Goal: Transaction & Acquisition: Subscribe to service/newsletter

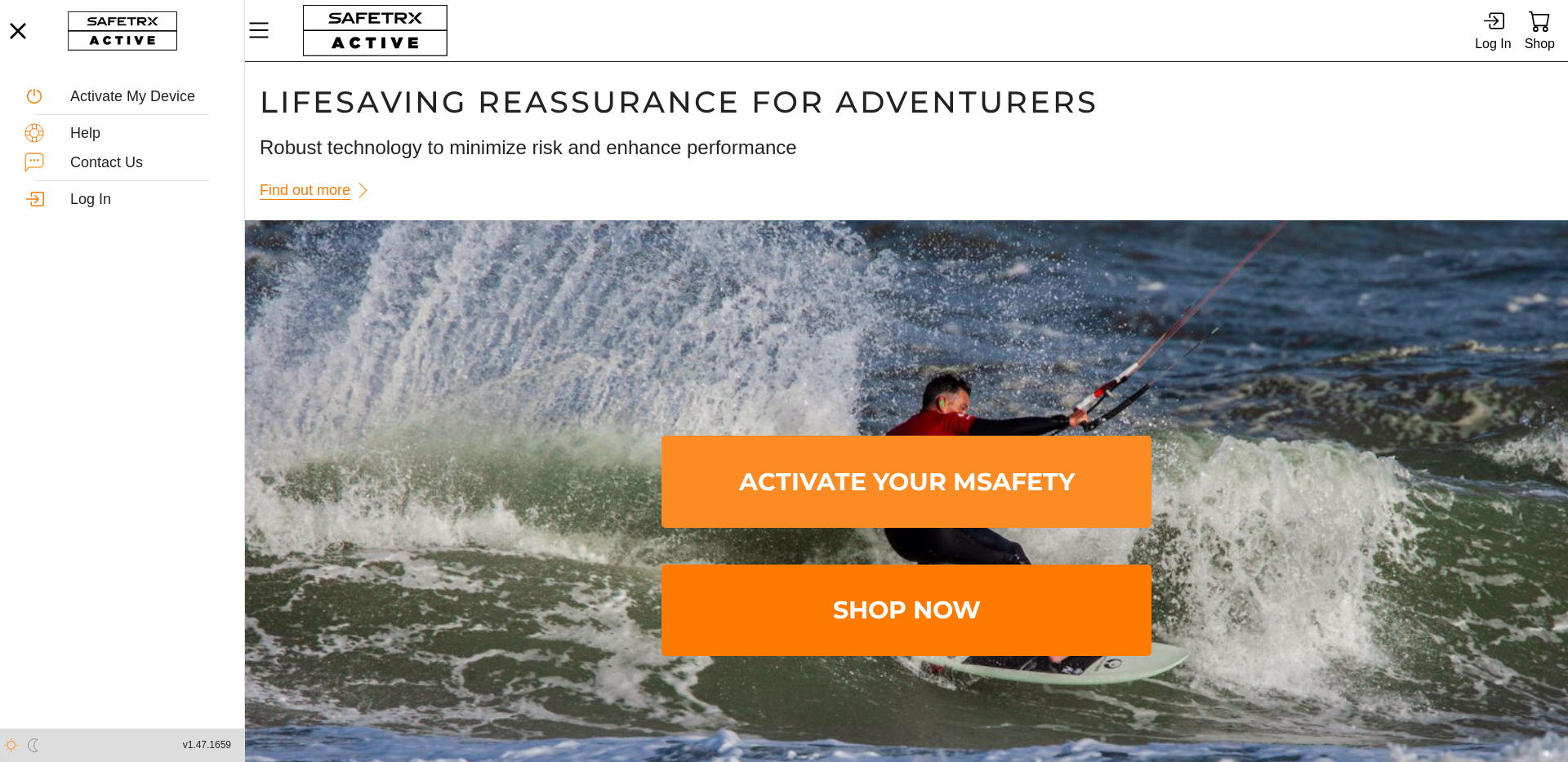
click at [921, 495] on span "Activate Your MSafety" at bounding box center [906, 482] width 464 height 85
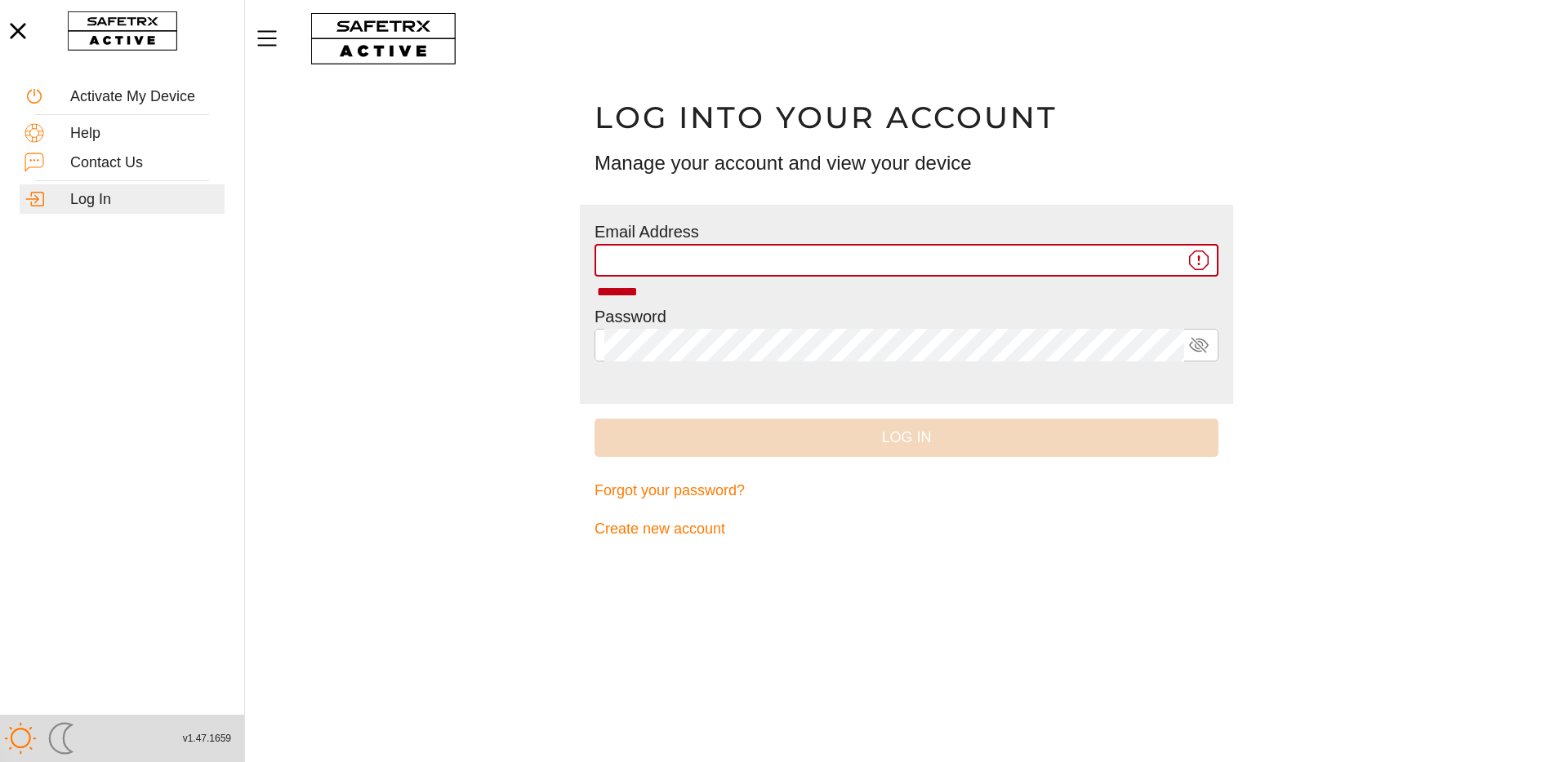
type input "**********"
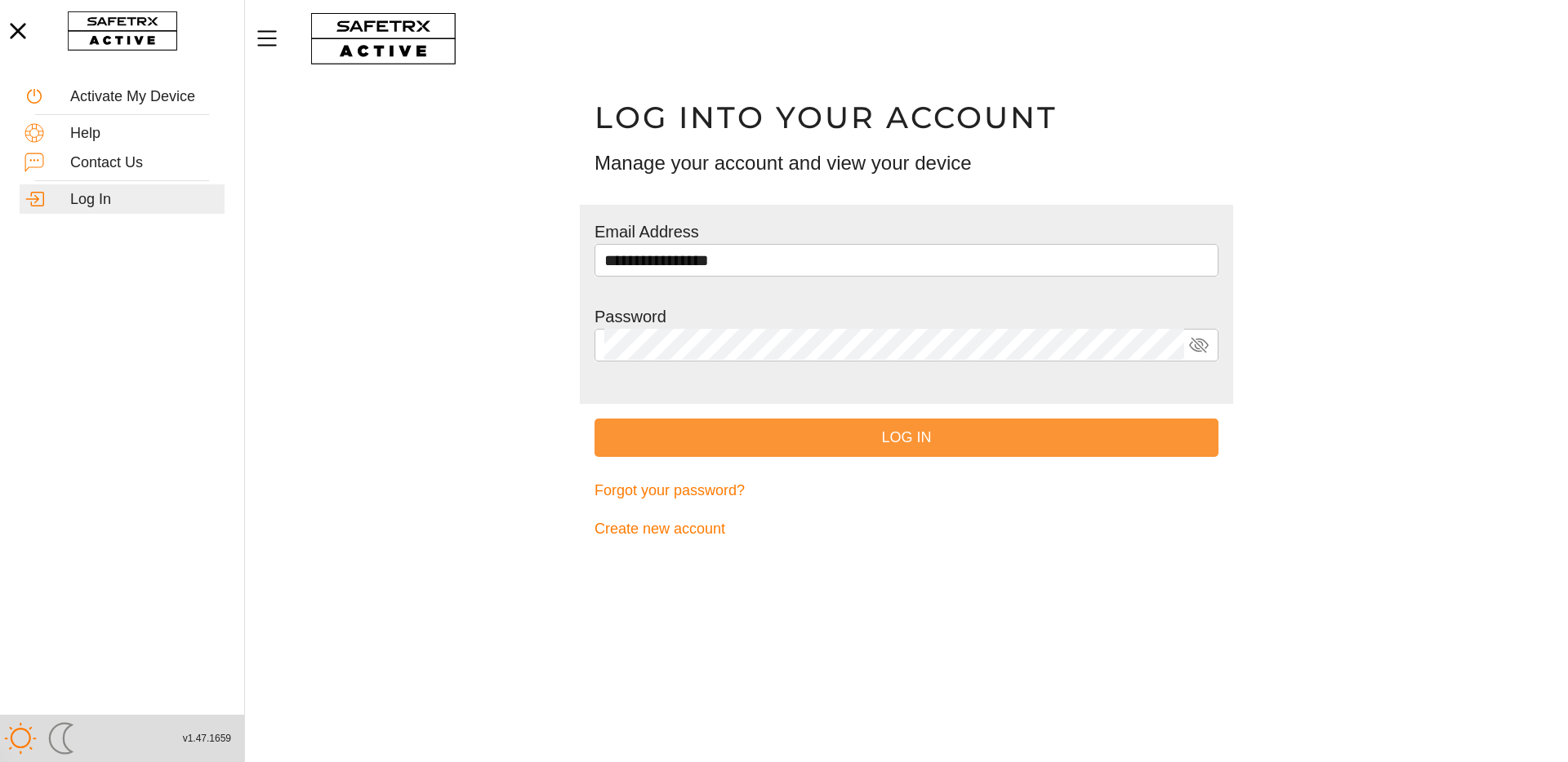
click at [879, 434] on span "Log In" at bounding box center [906, 438] width 598 height 25
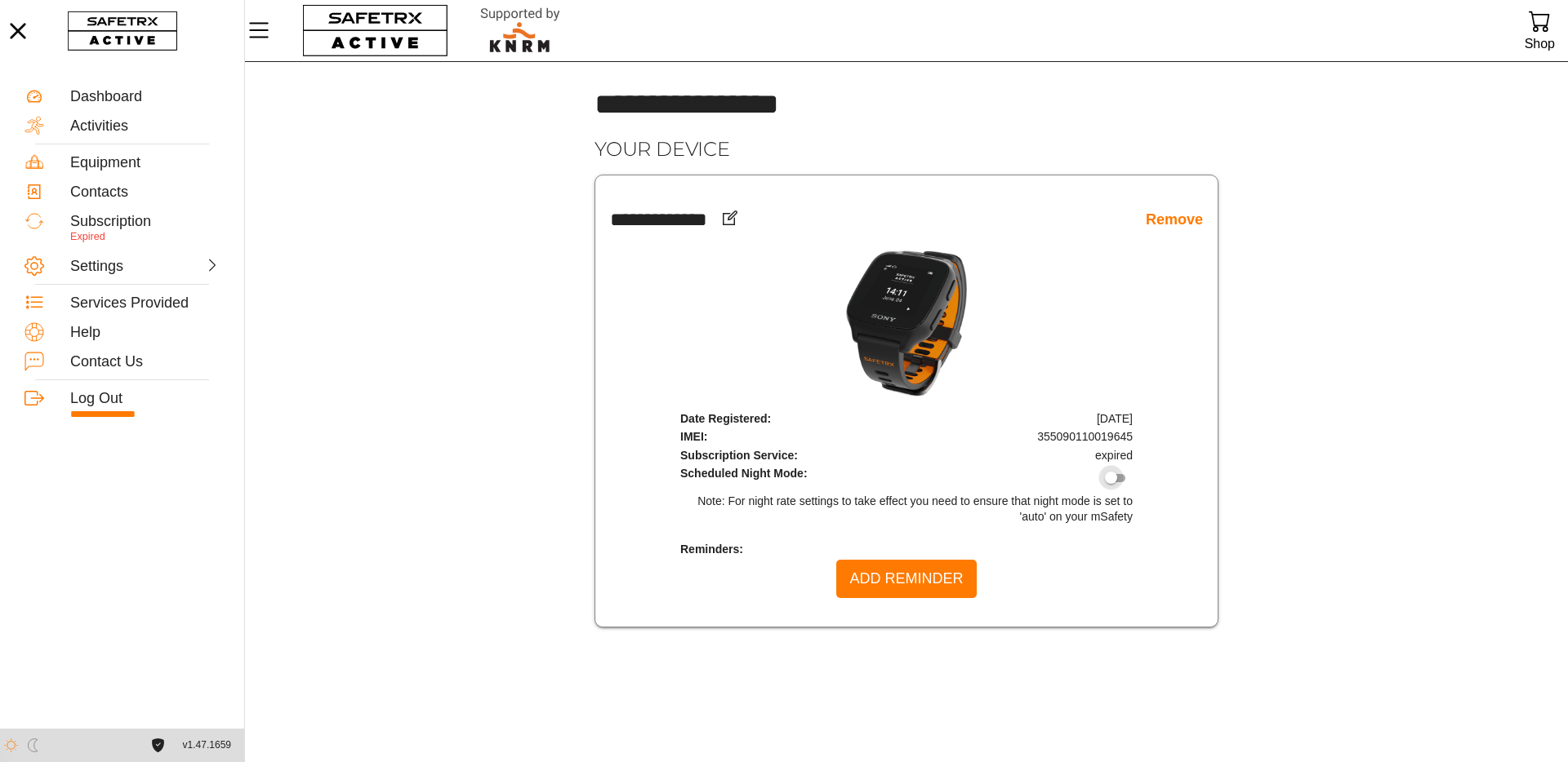
click at [1115, 476] on div at bounding box center [1111, 478] width 12 height 12
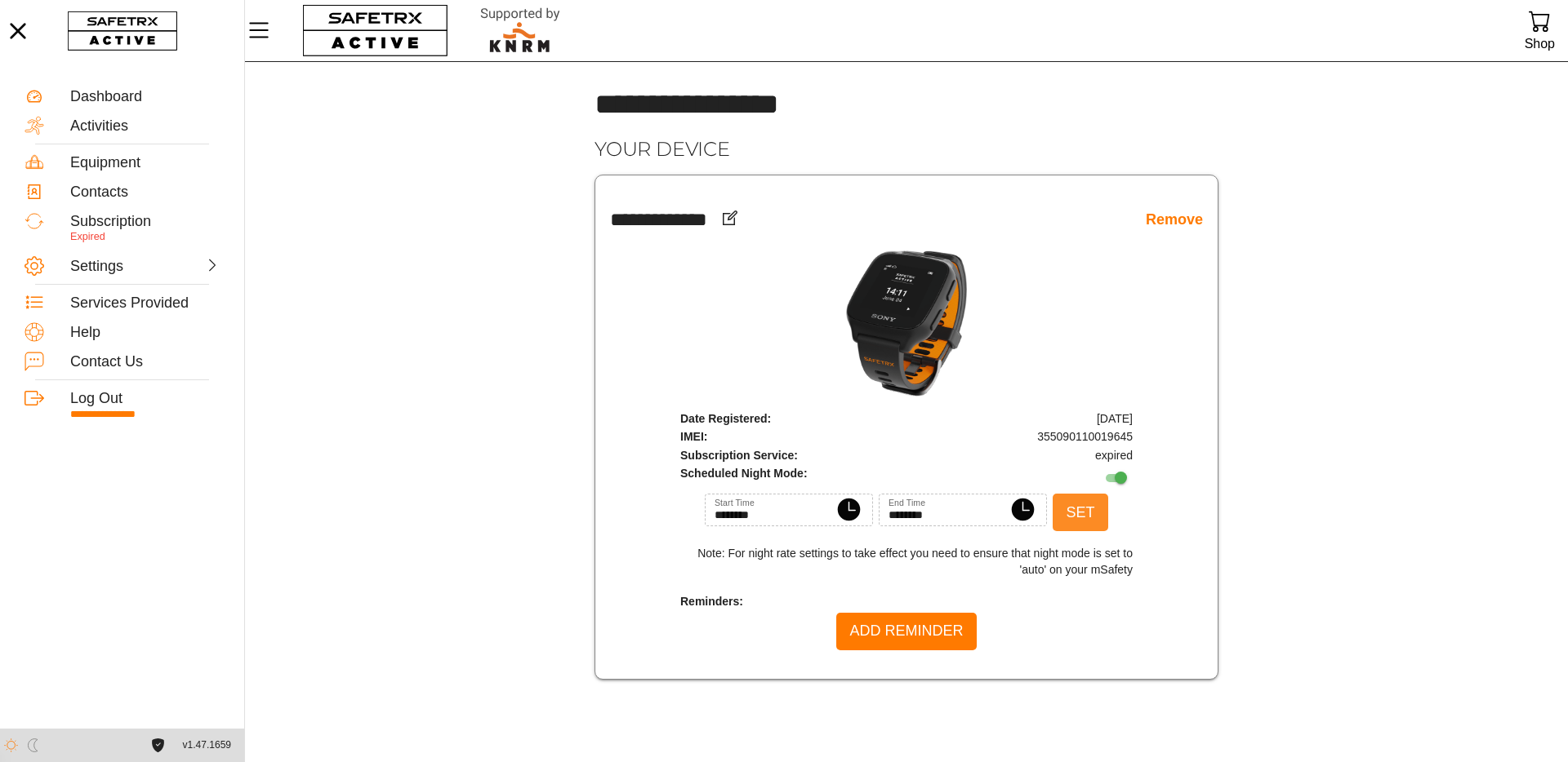
click at [1090, 516] on span "Set" at bounding box center [1079, 513] width 28 height 25
click at [117, 219] on div "Subscription" at bounding box center [145, 222] width 149 height 18
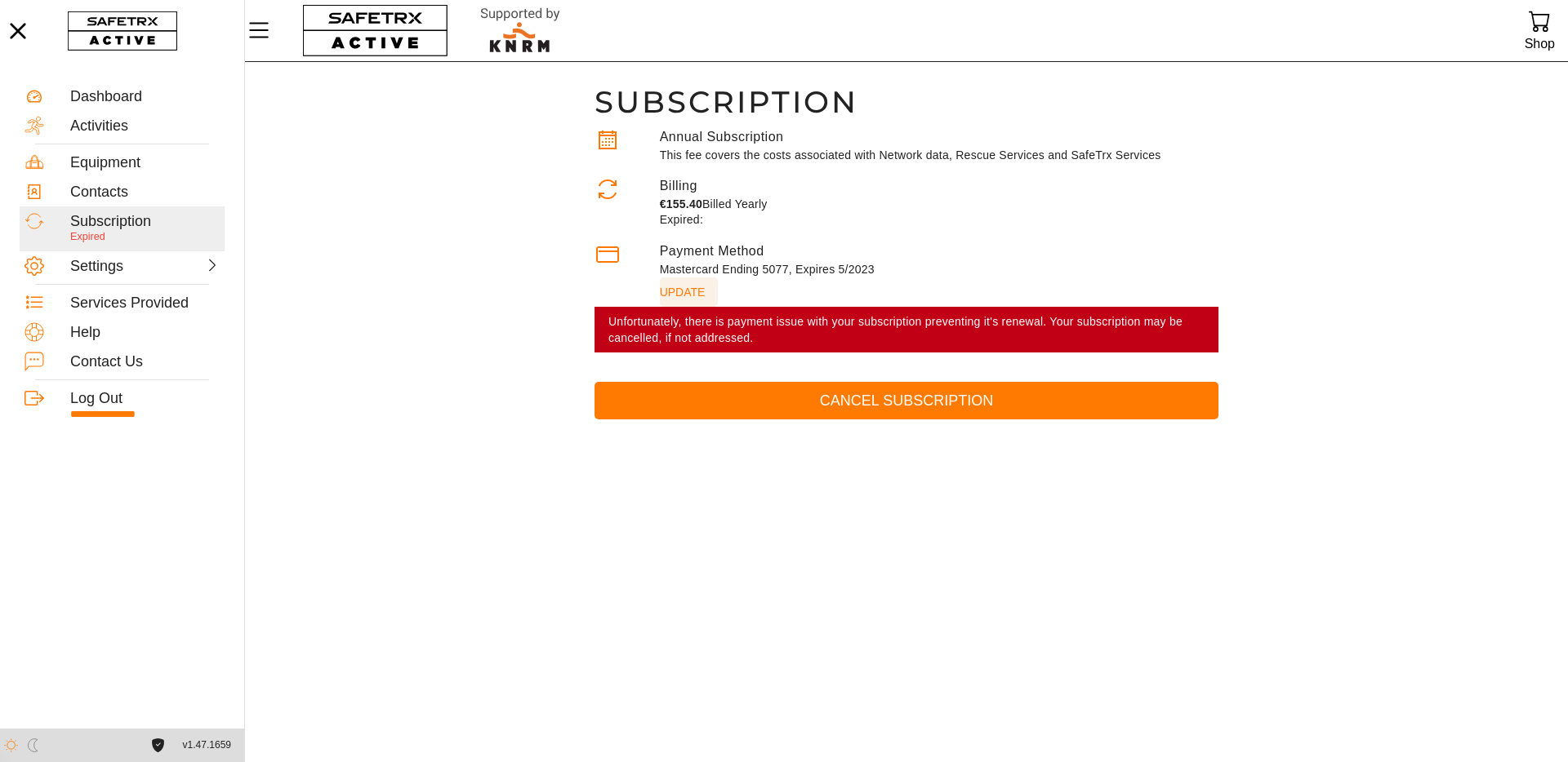
click at [681, 289] on span "update" at bounding box center [682, 291] width 46 height 23
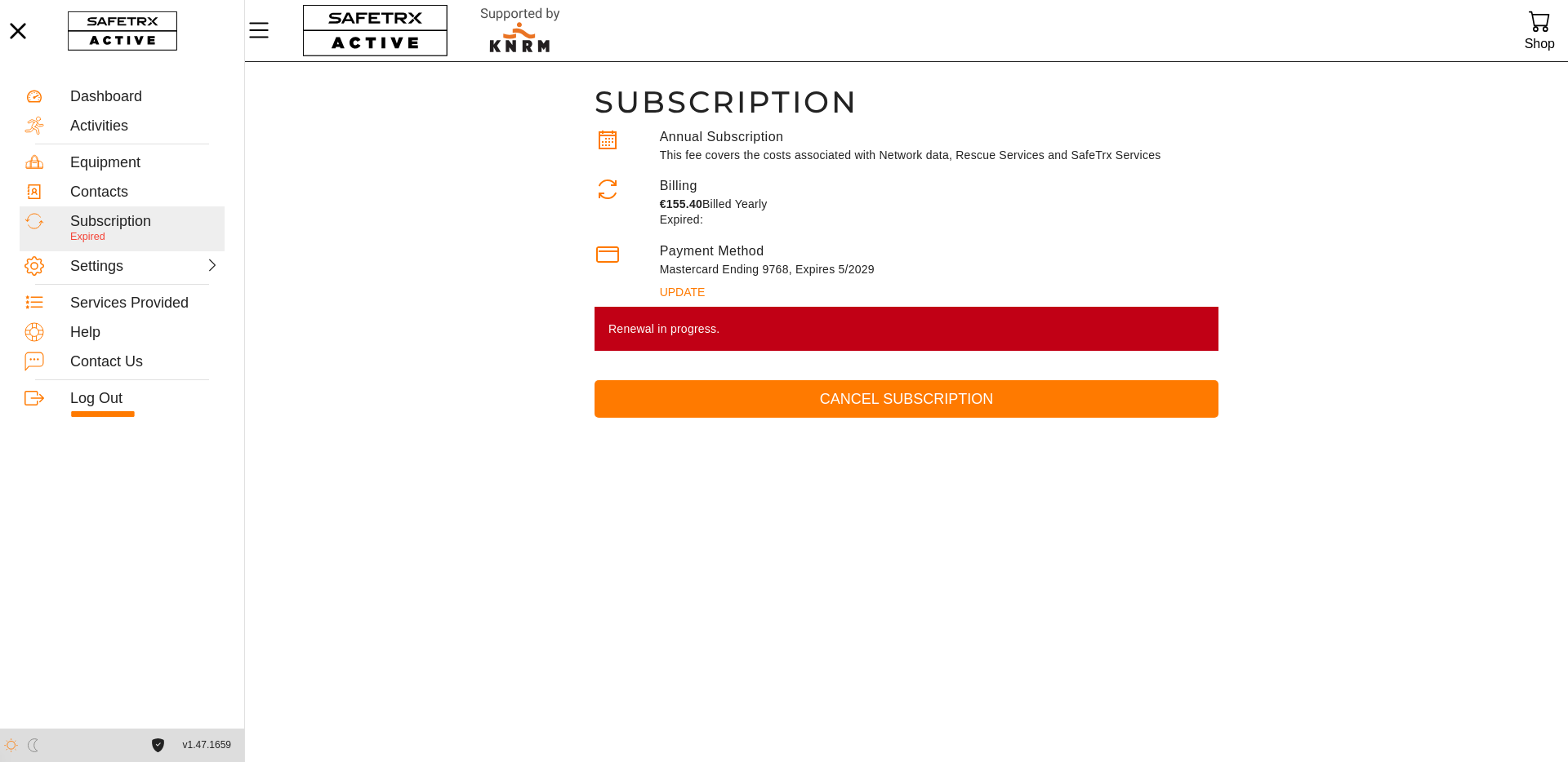
click at [1235, 54] on div at bounding box center [905, 30] width 1219 height 61
click at [97, 266] on div "Settings" at bounding box center [106, 267] width 72 height 18
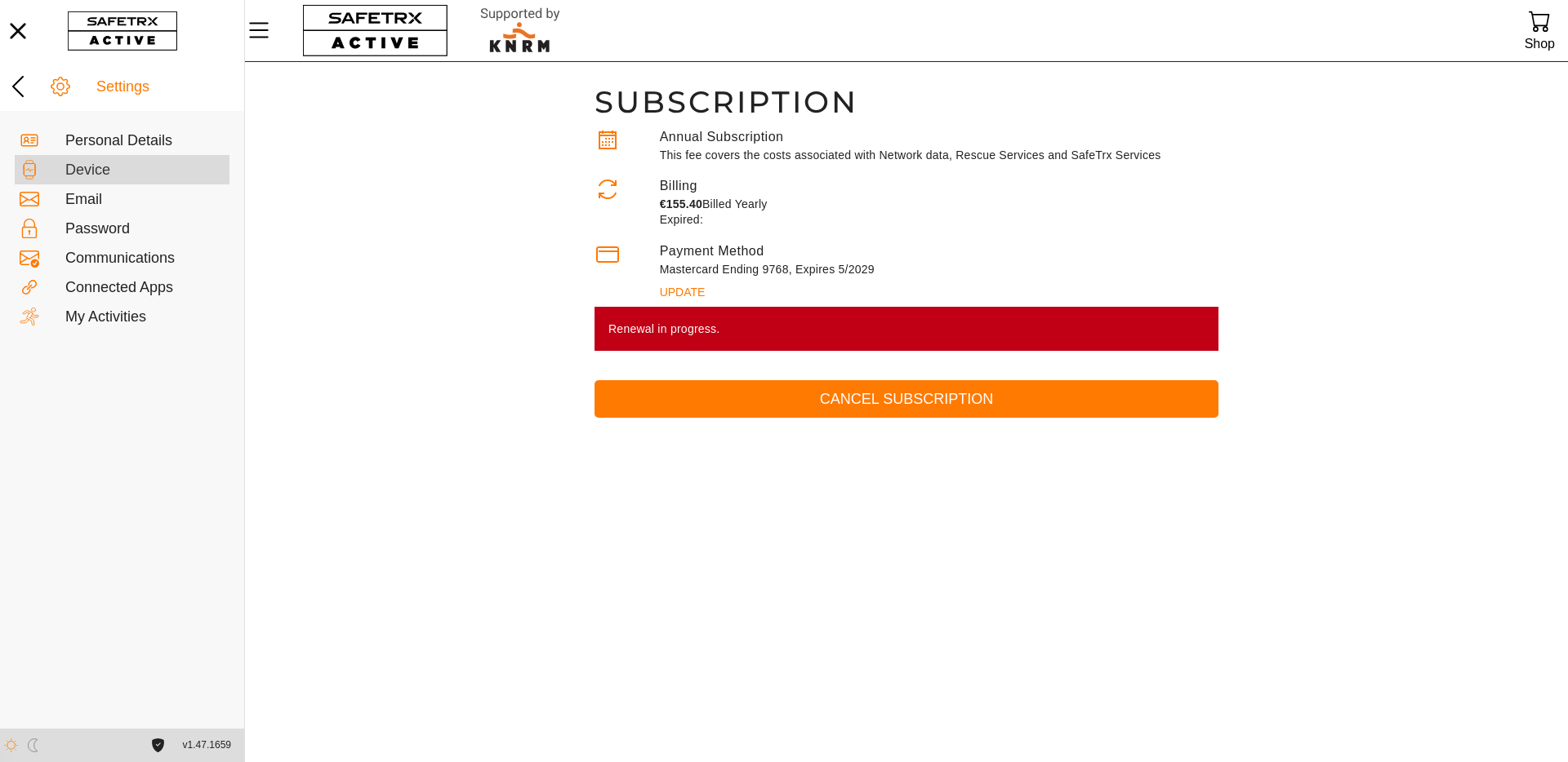
click at [95, 170] on div "Device" at bounding box center [145, 171] width 159 height 18
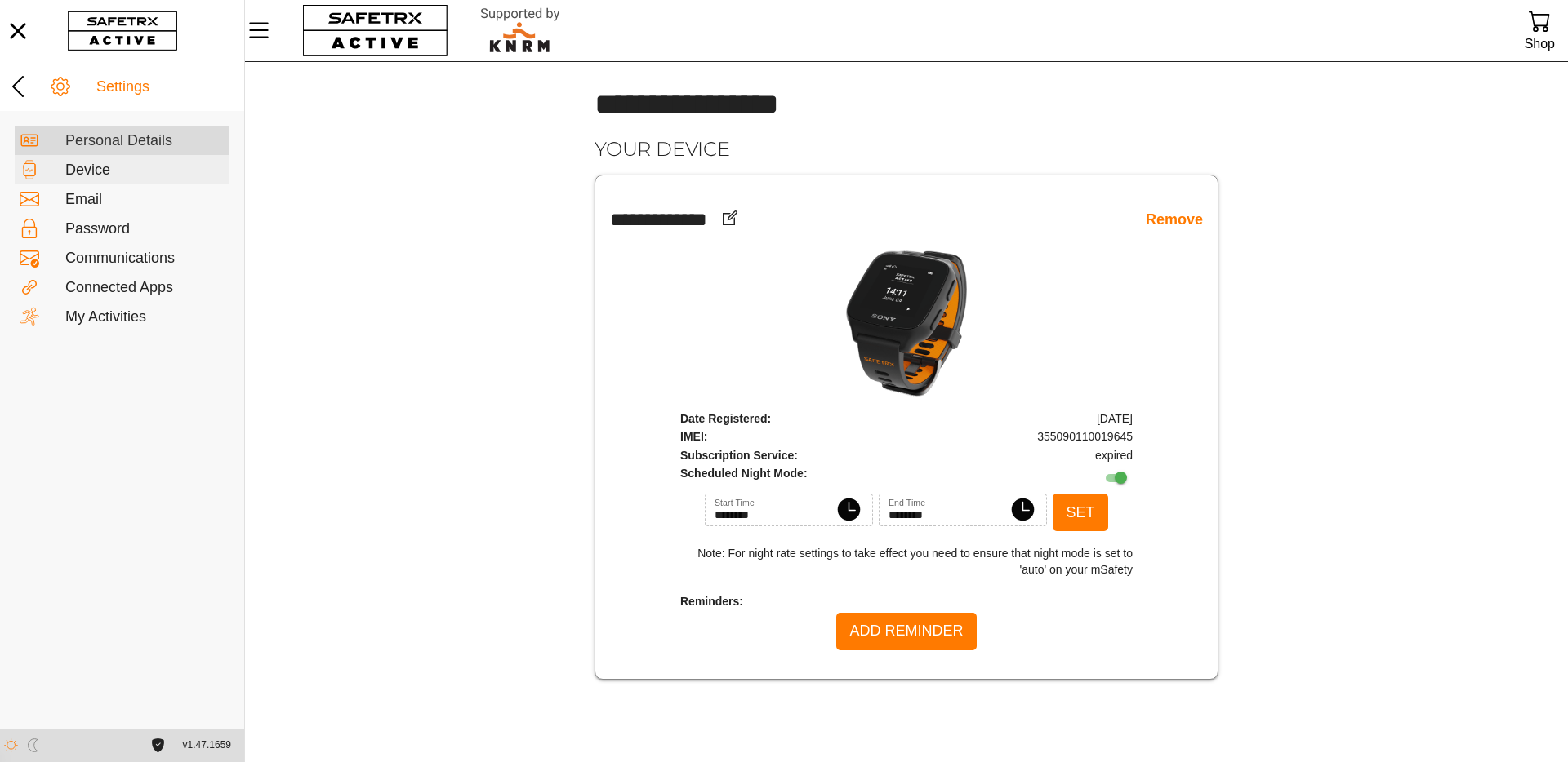
click at [129, 138] on div "Personal Details" at bounding box center [145, 141] width 159 height 18
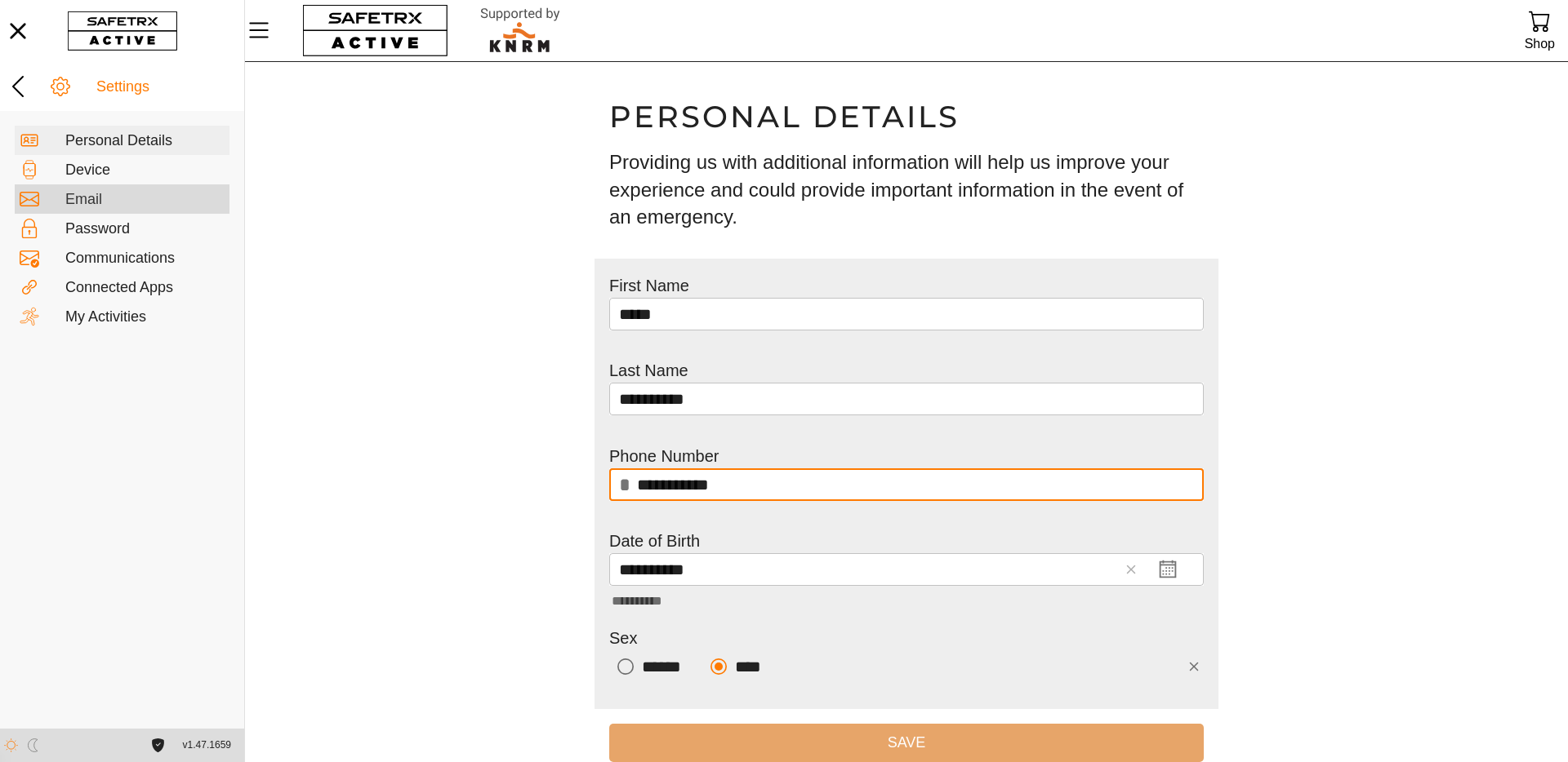
click at [98, 197] on div "Email" at bounding box center [145, 200] width 159 height 18
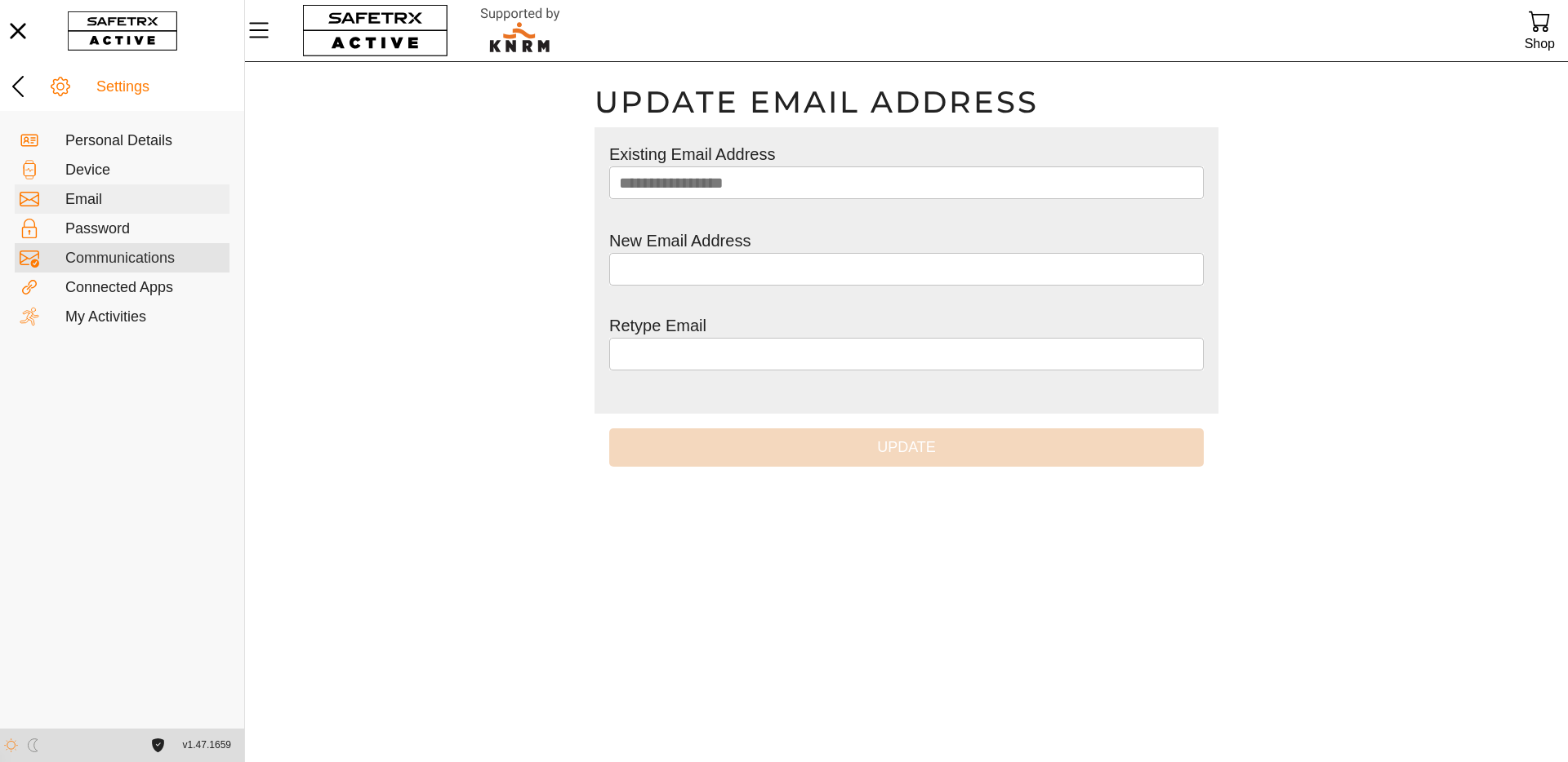
click at [120, 256] on div "Communications" at bounding box center [145, 259] width 159 height 18
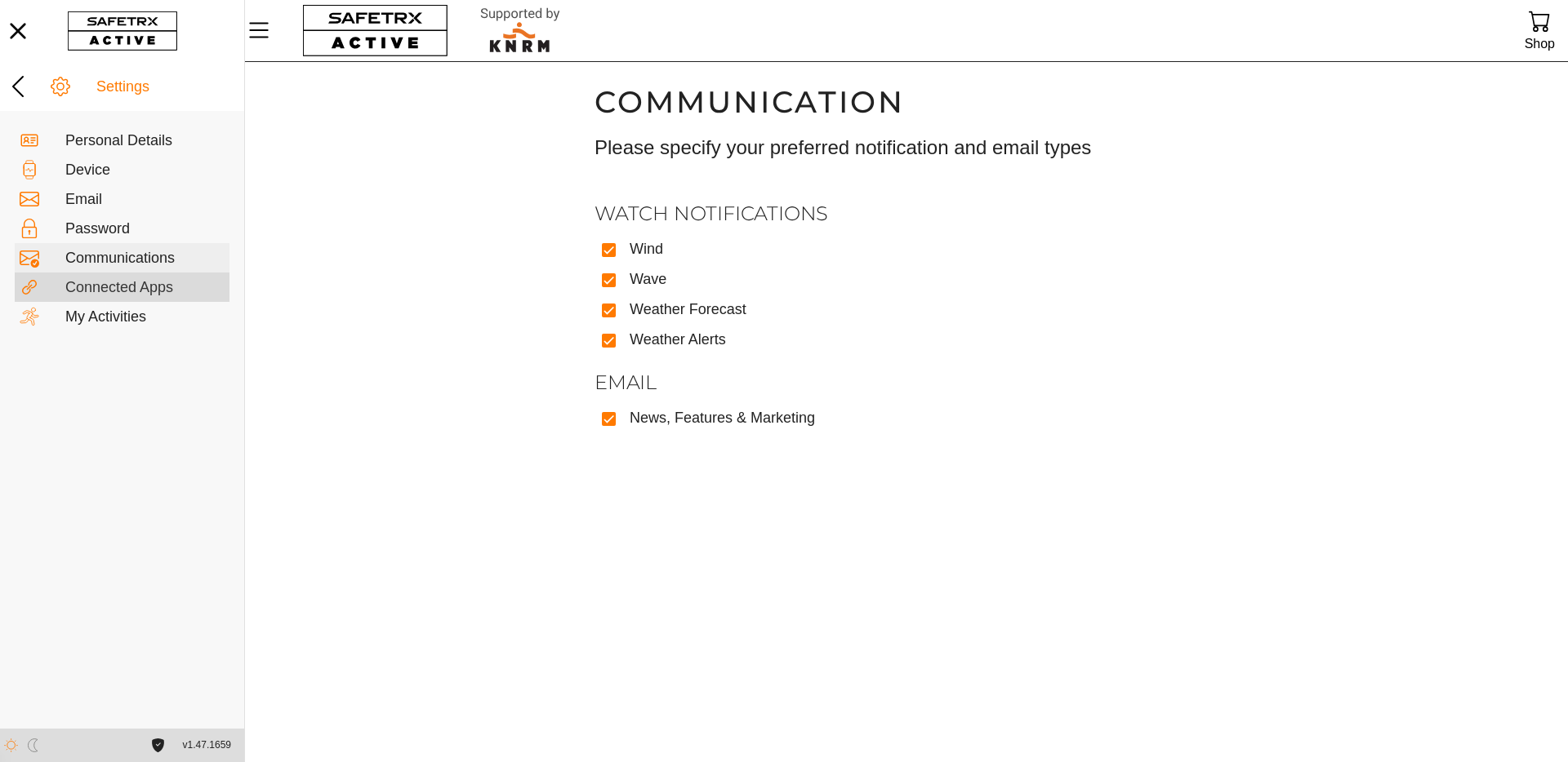
click at [129, 284] on div "Connected Apps" at bounding box center [145, 288] width 159 height 18
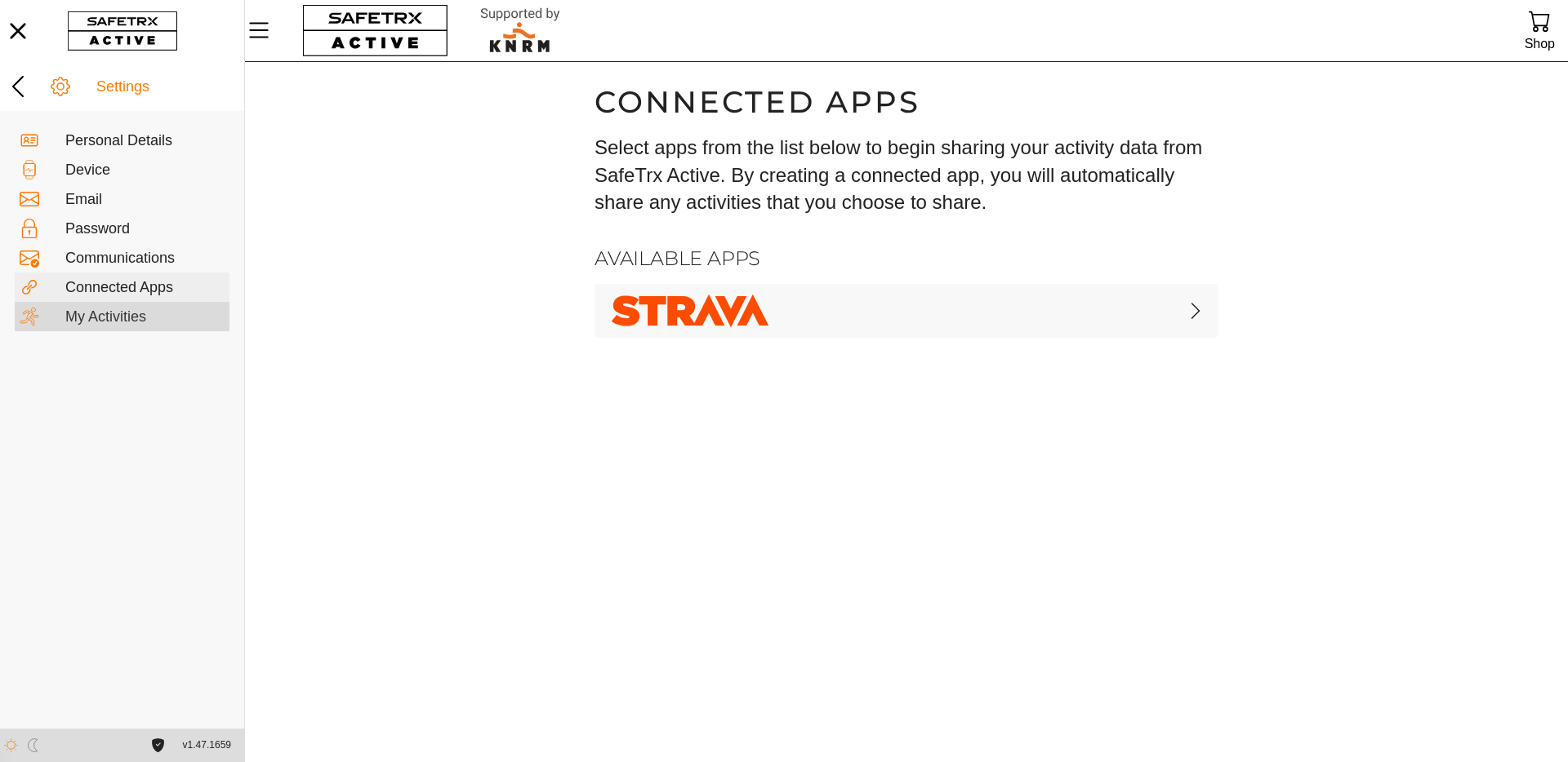
click at [109, 321] on div "My Activities" at bounding box center [145, 318] width 159 height 18
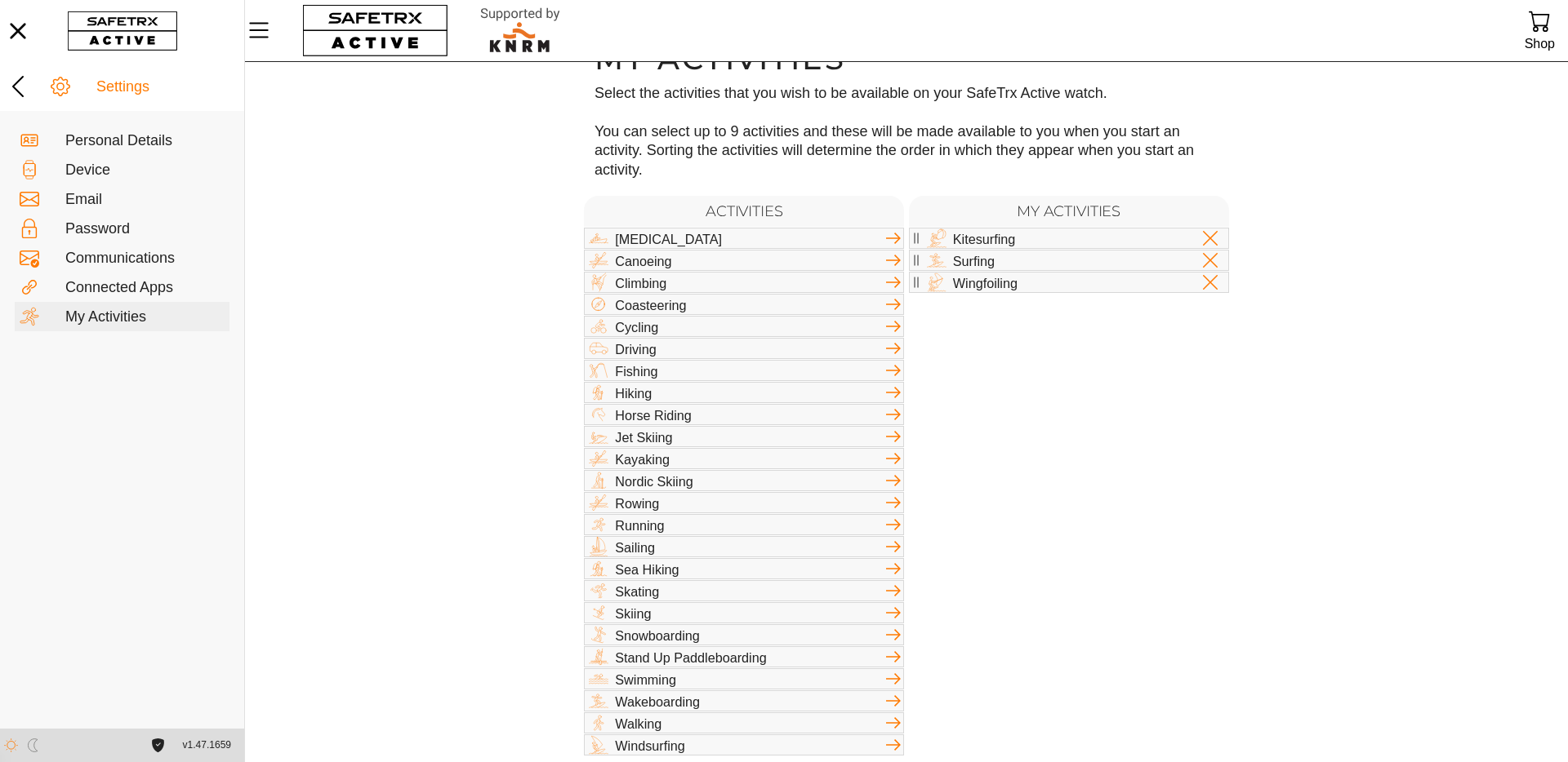
scroll to position [53, 0]
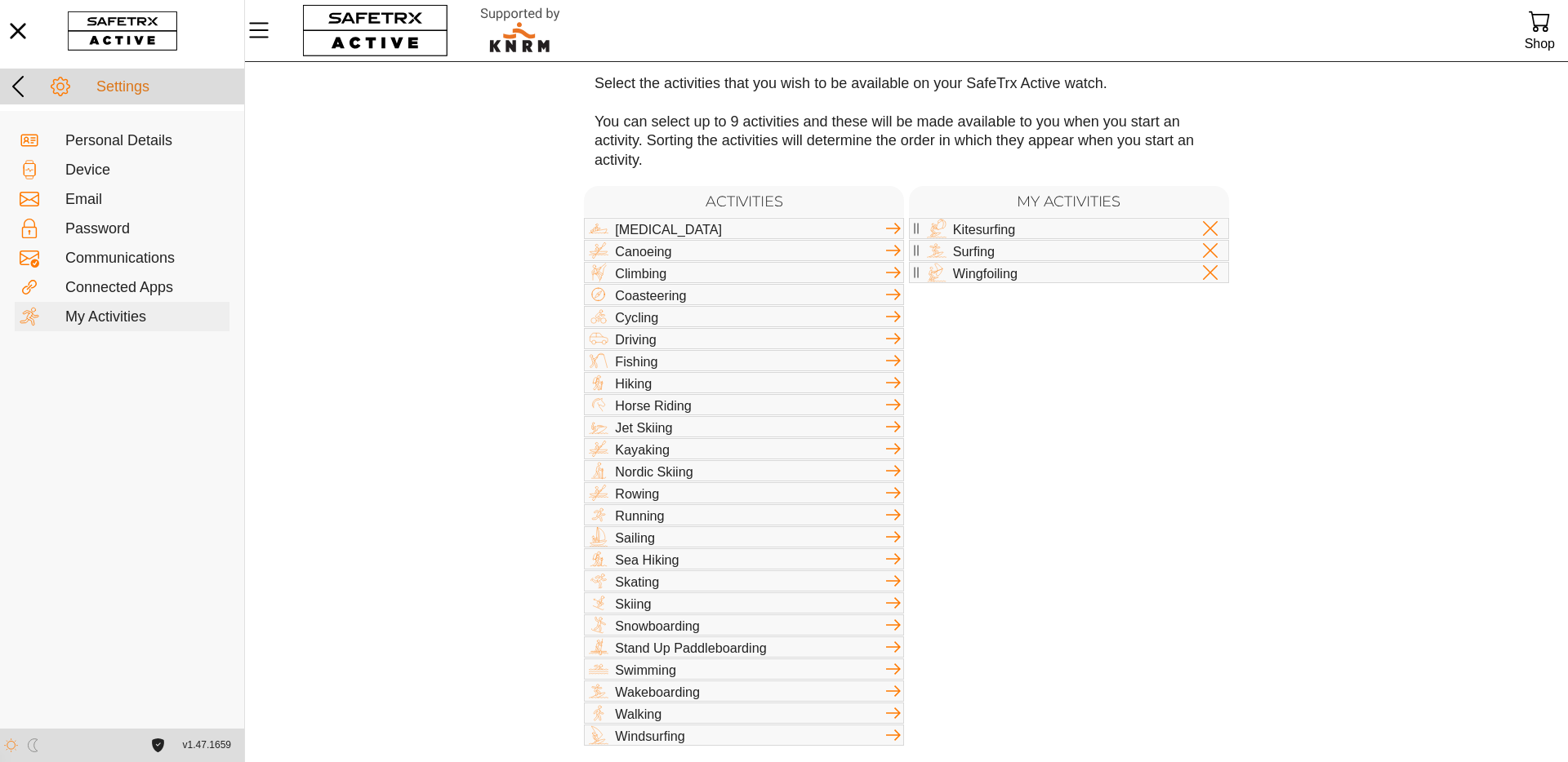
click at [62, 86] on icon at bounding box center [61, 86] width 20 height 20
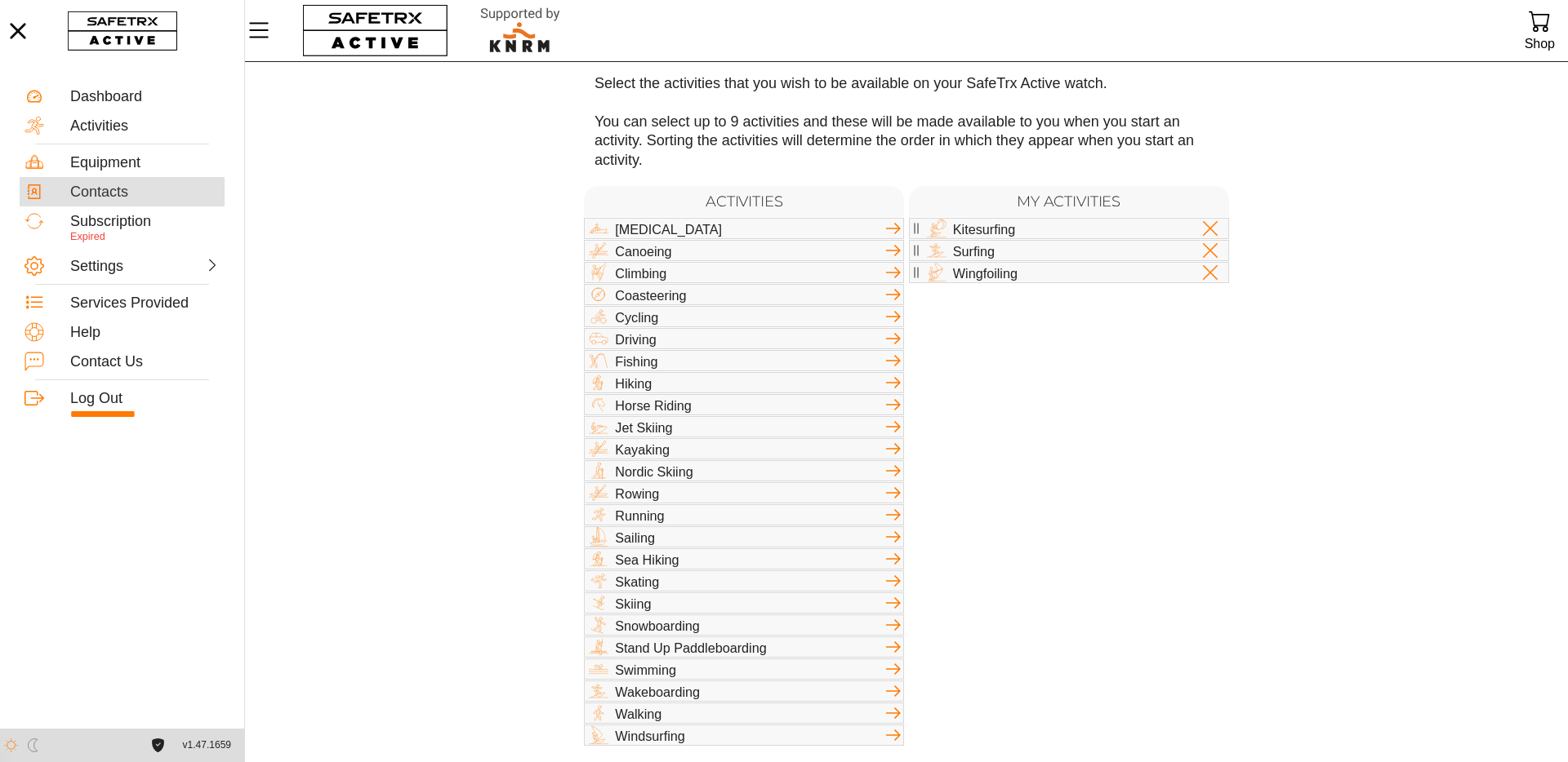
click at [112, 205] on div "Contacts" at bounding box center [122, 192] width 205 height 29
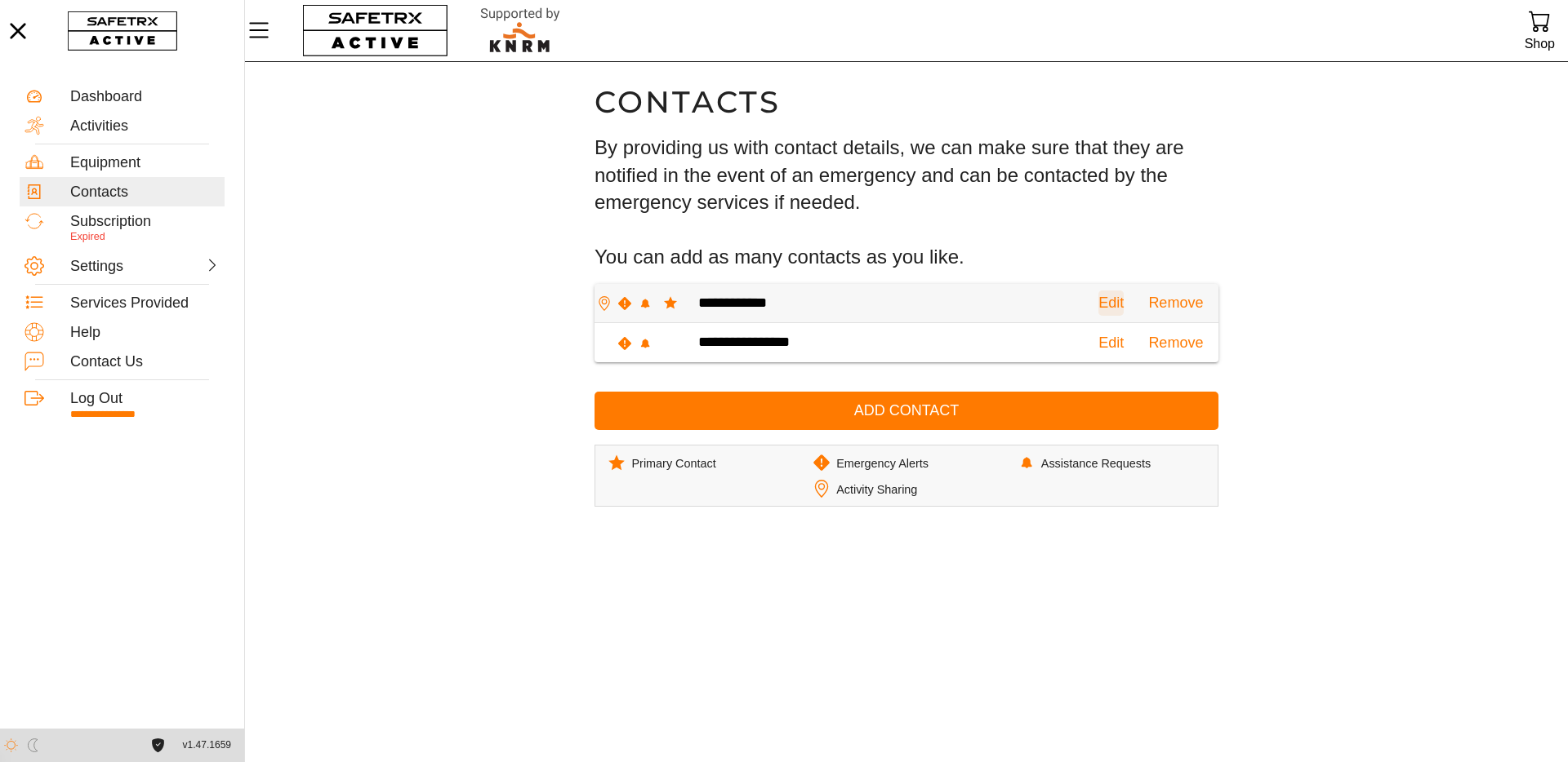
click at [1098, 308] on span "Edit" at bounding box center [1111, 303] width 26 height 25
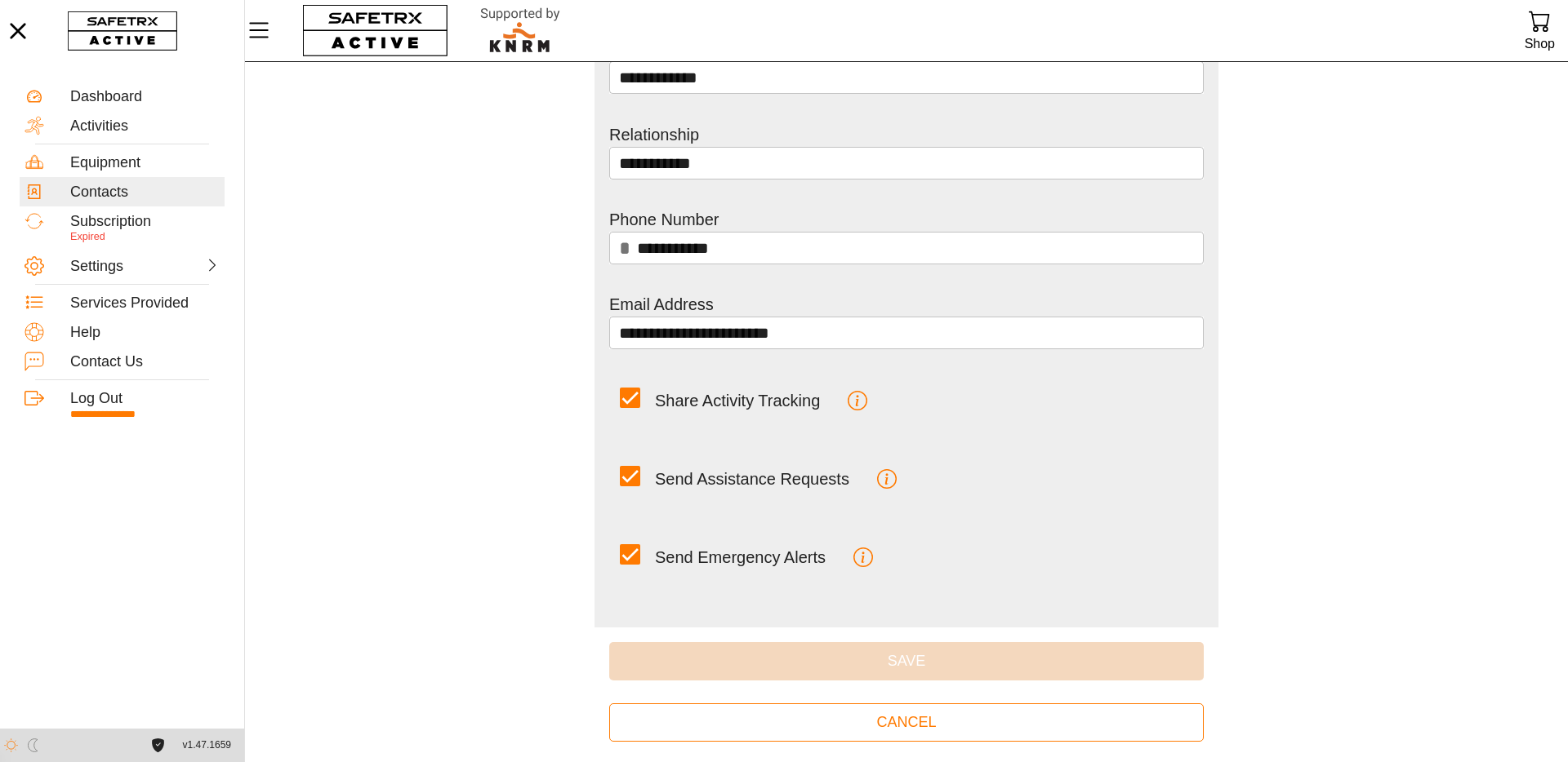
scroll to position [127, 0]
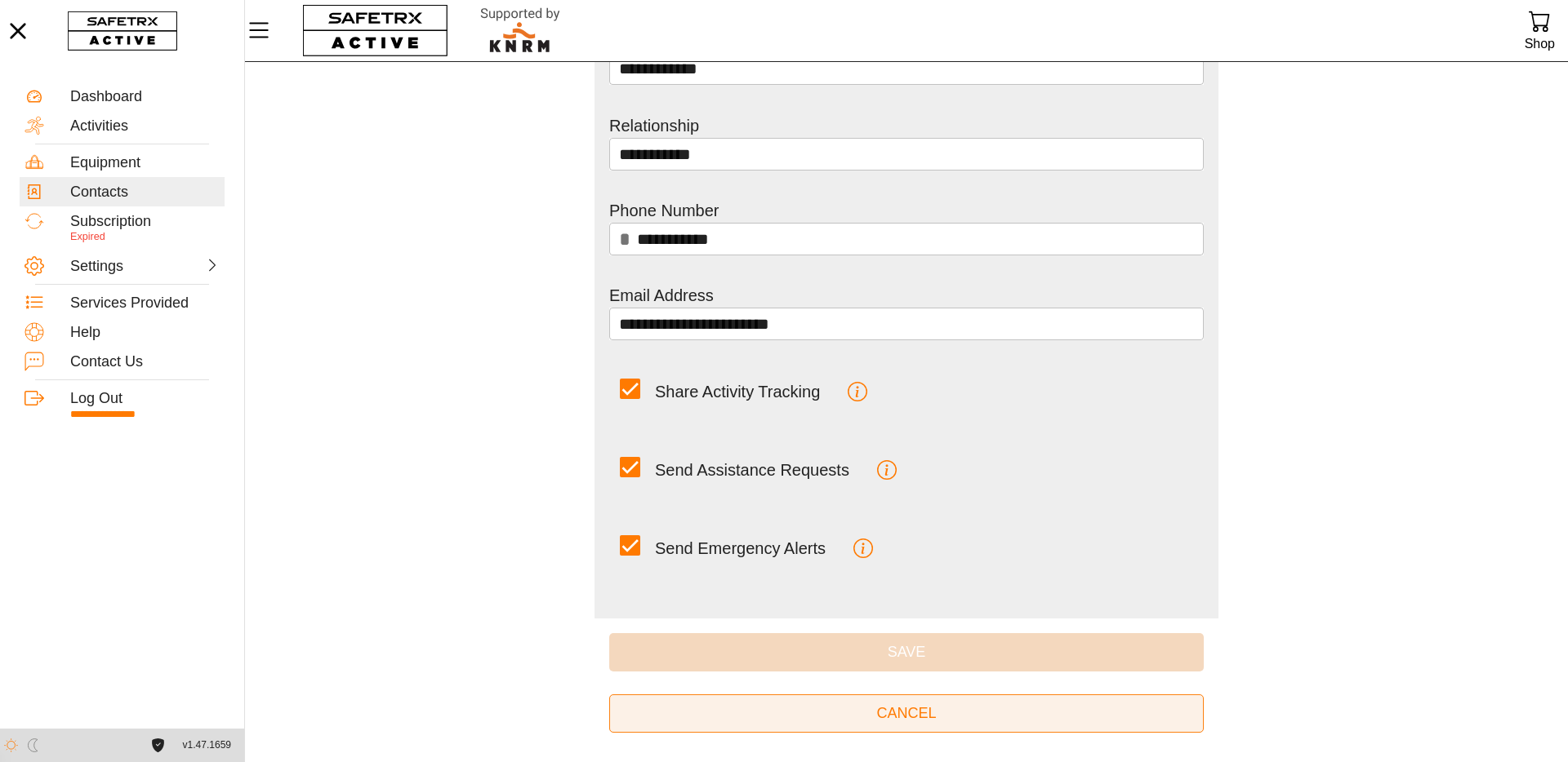
click at [923, 714] on span "Cancel" at bounding box center [906, 714] width 60 height 25
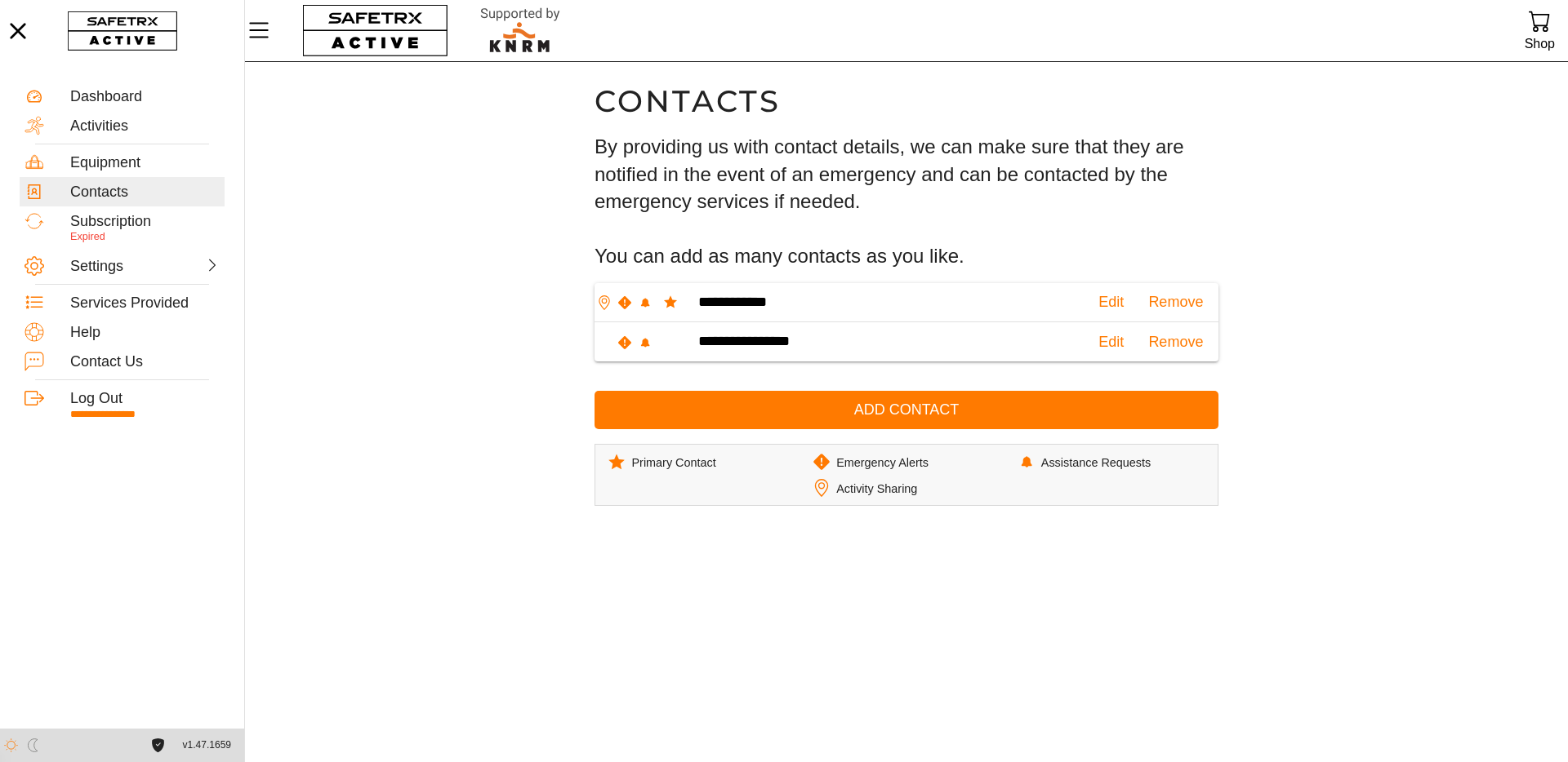
scroll to position [1, 0]
click at [1098, 343] on span "Edit" at bounding box center [1111, 342] width 26 height 25
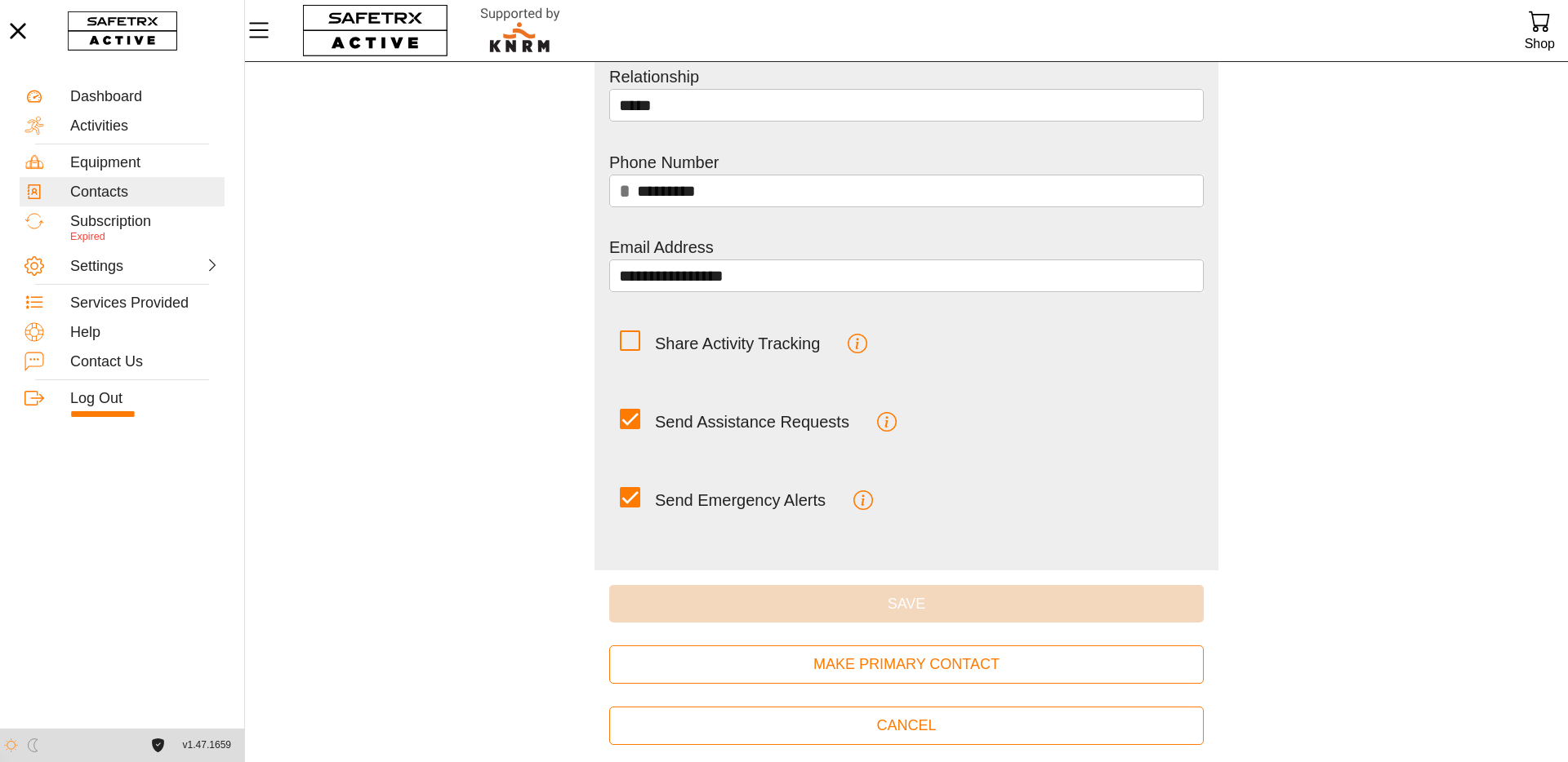
scroll to position [176, 0]
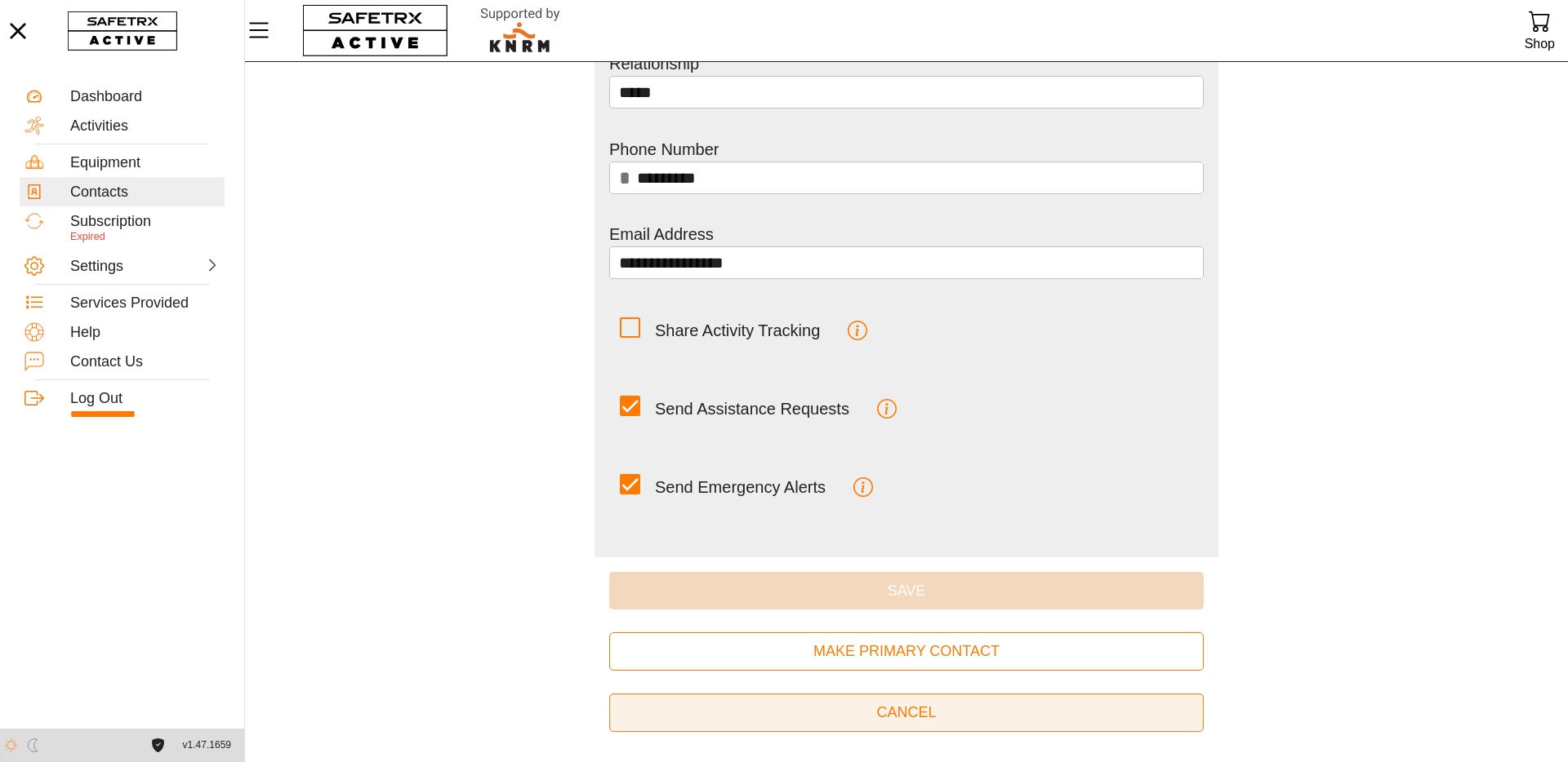
click at [914, 709] on span "Cancel" at bounding box center [906, 713] width 60 height 25
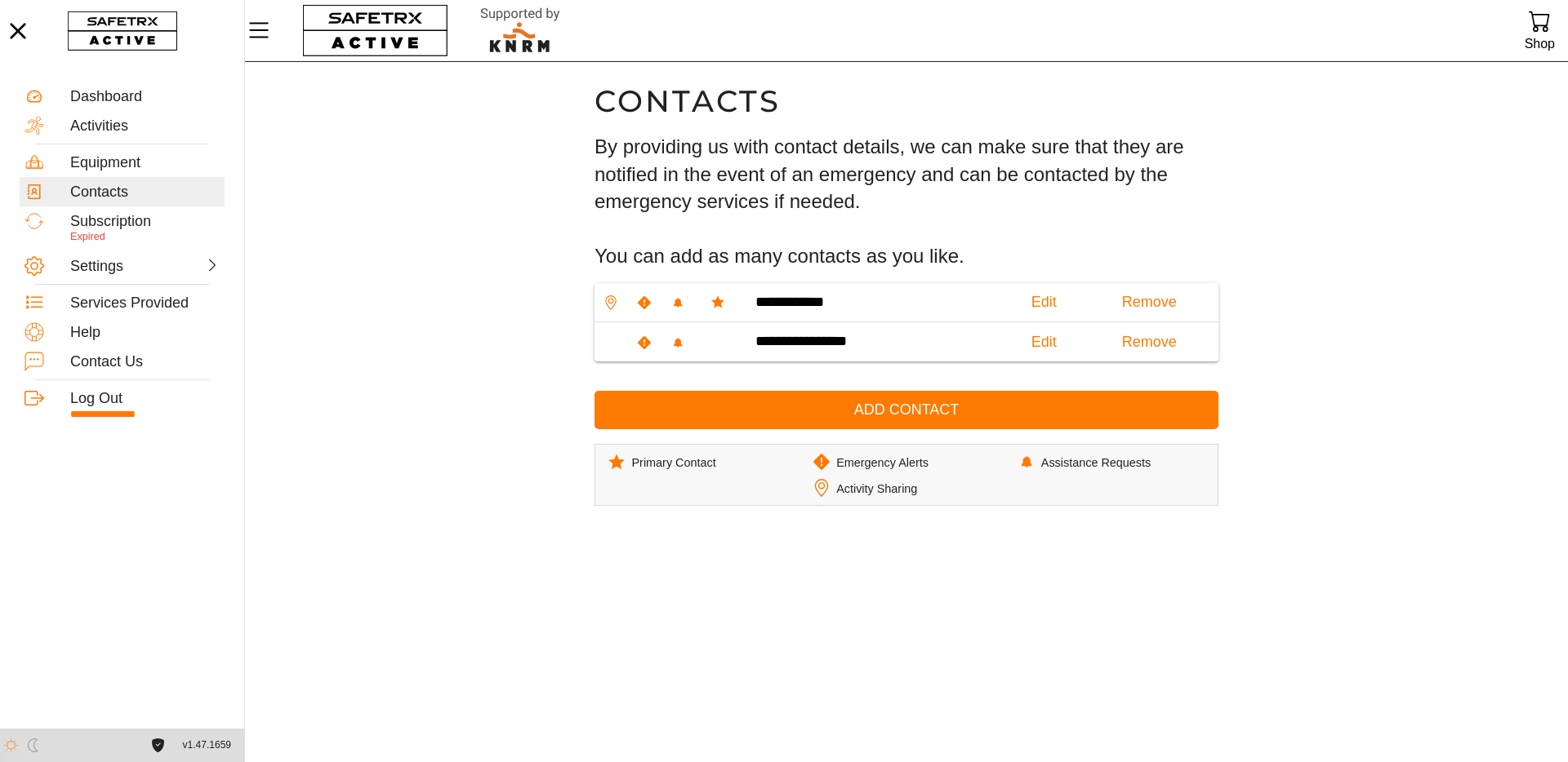
scroll to position [1, 0]
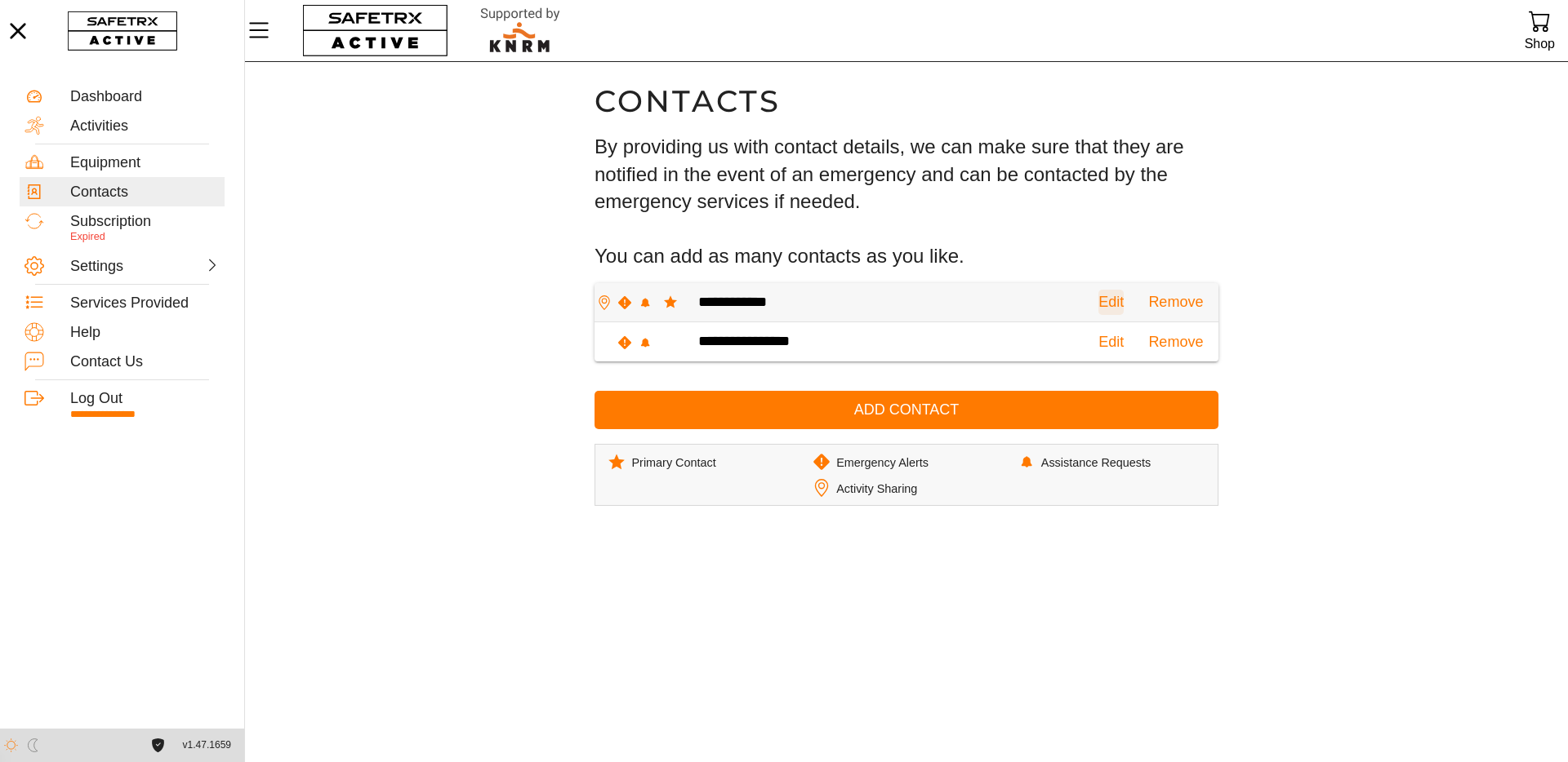
click at [1098, 304] on span "Edit" at bounding box center [1111, 302] width 26 height 25
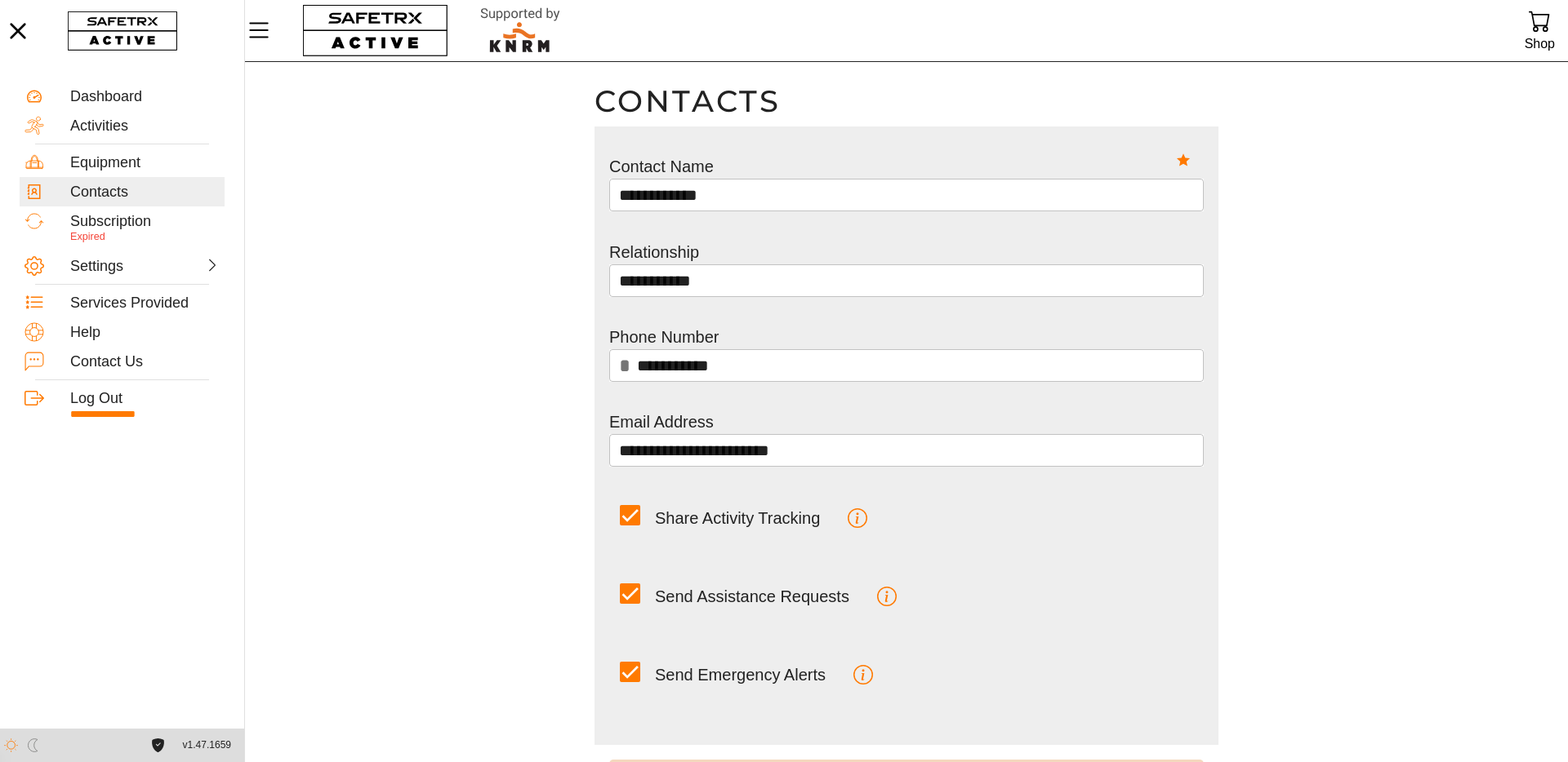
scroll to position [127, 0]
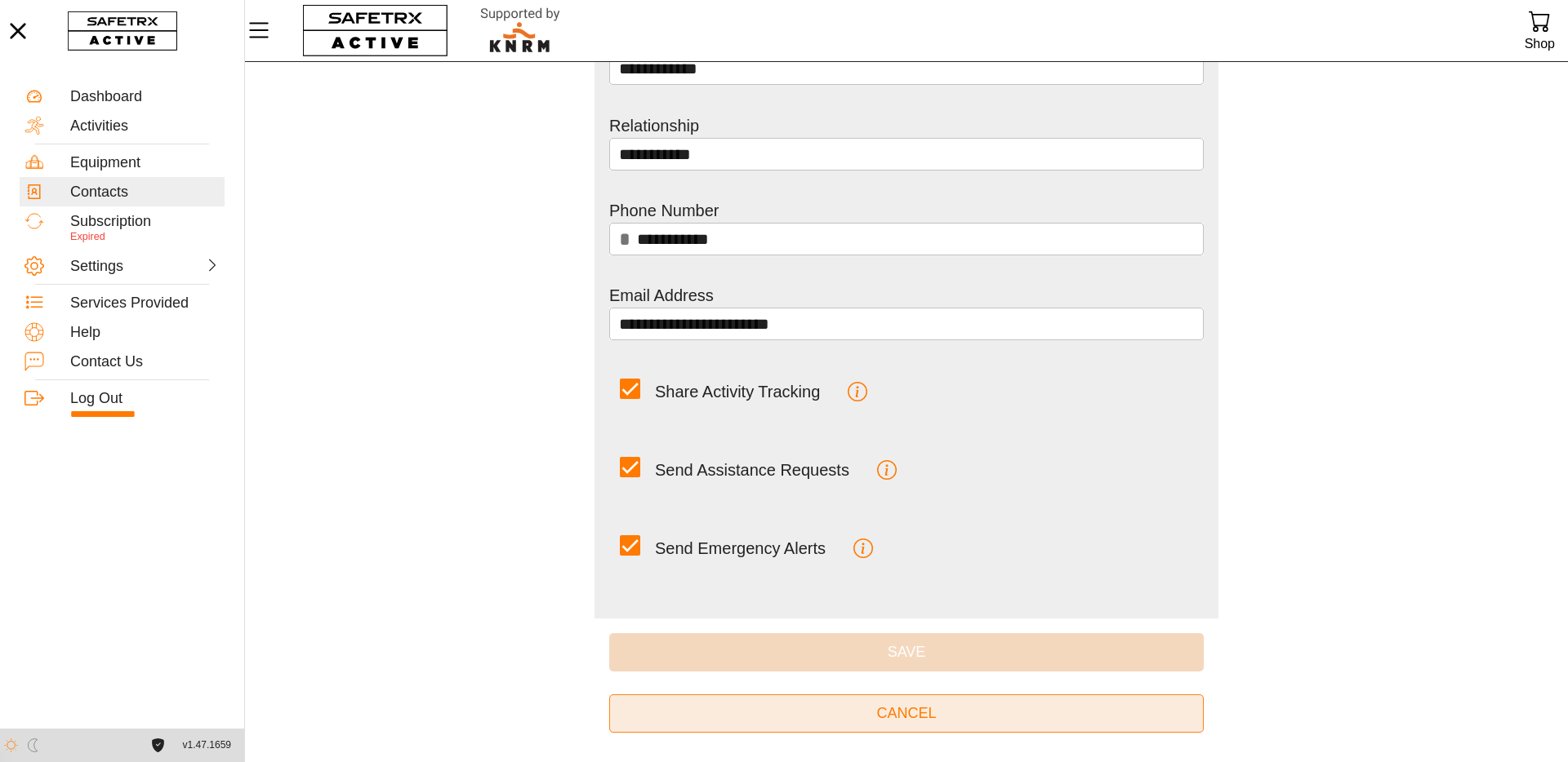
click at [912, 717] on span "Cancel" at bounding box center [906, 714] width 60 height 25
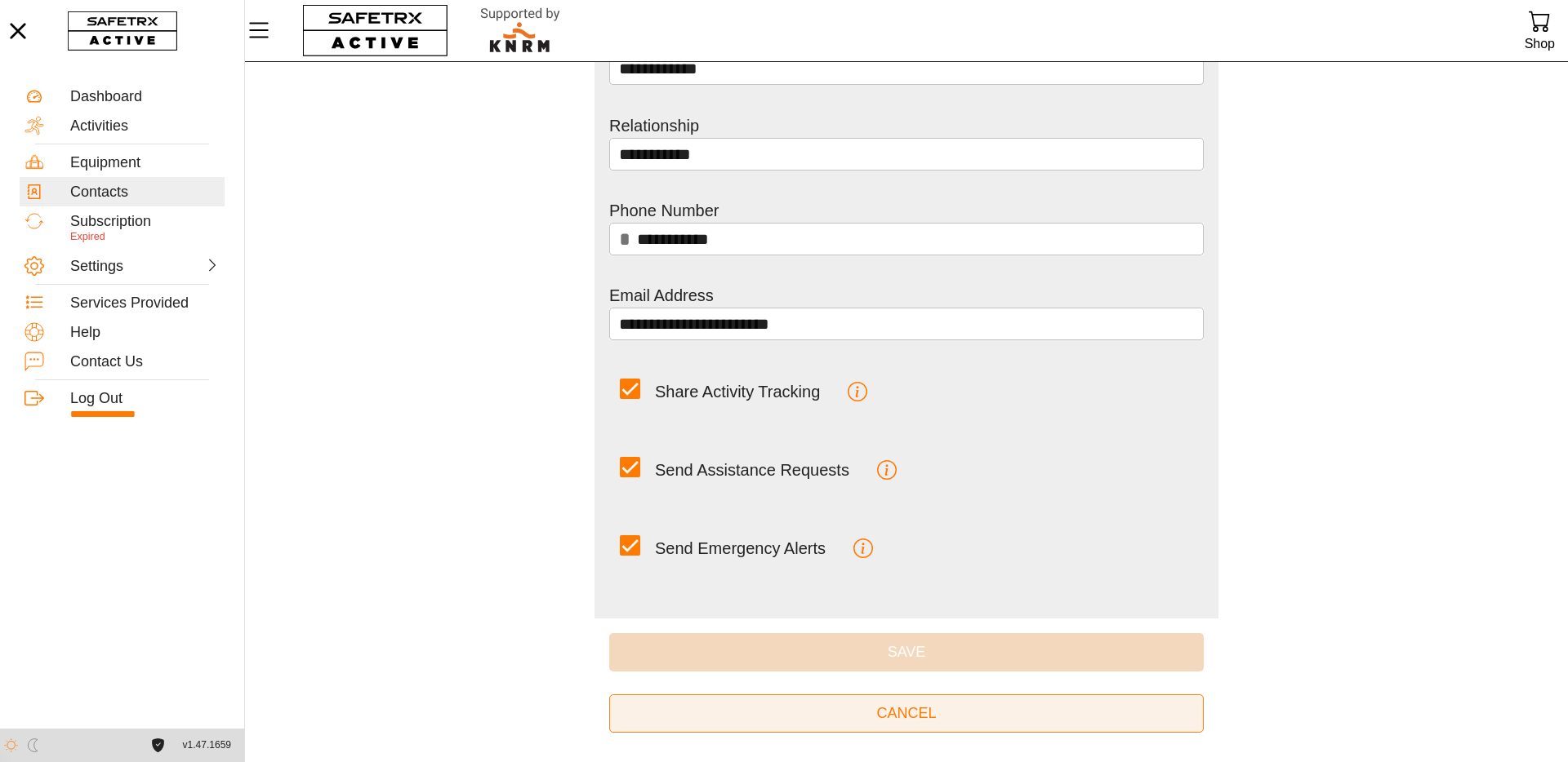
scroll to position [1, 0]
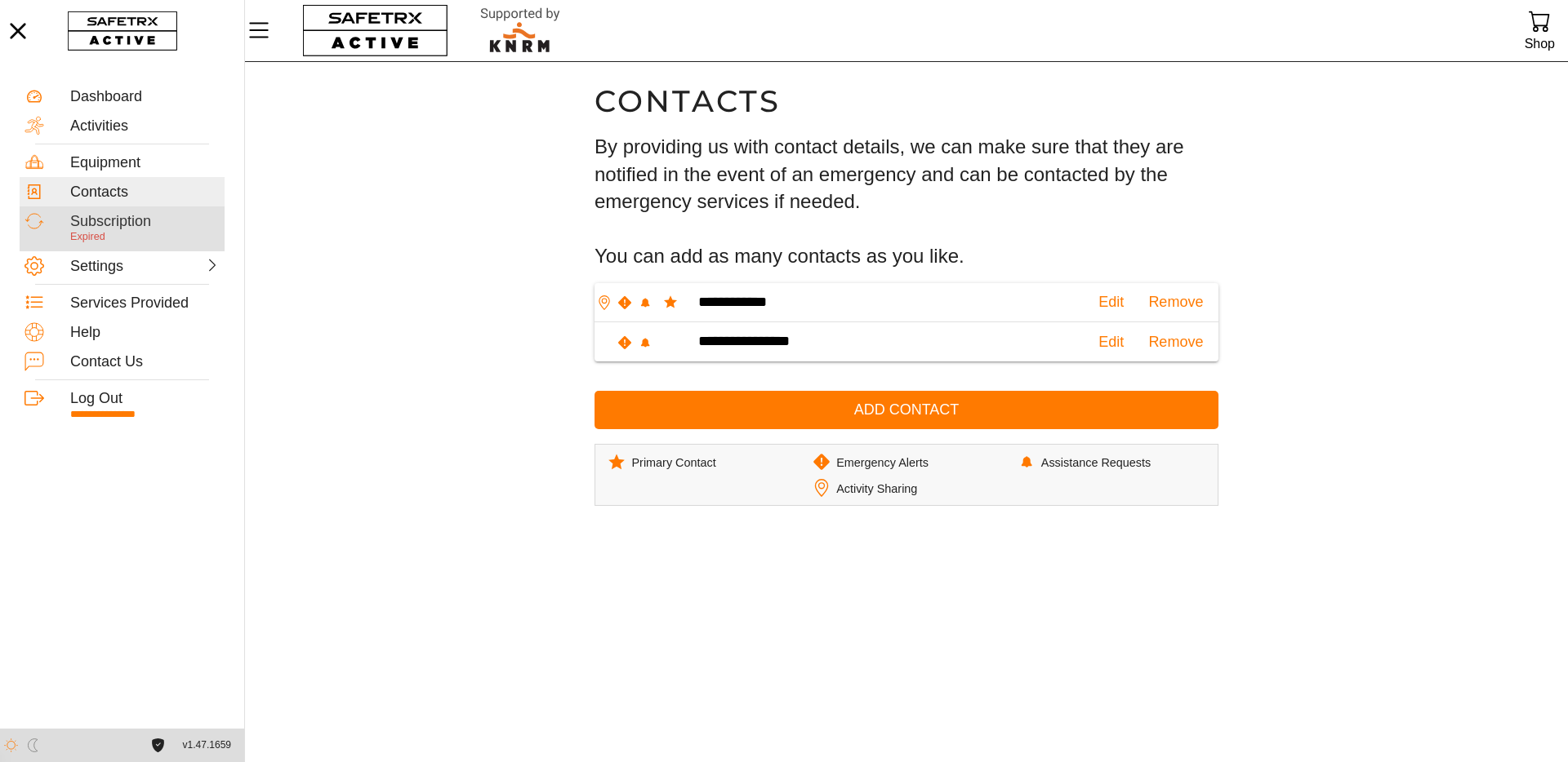
click at [107, 226] on div "Subscription" at bounding box center [145, 222] width 149 height 18
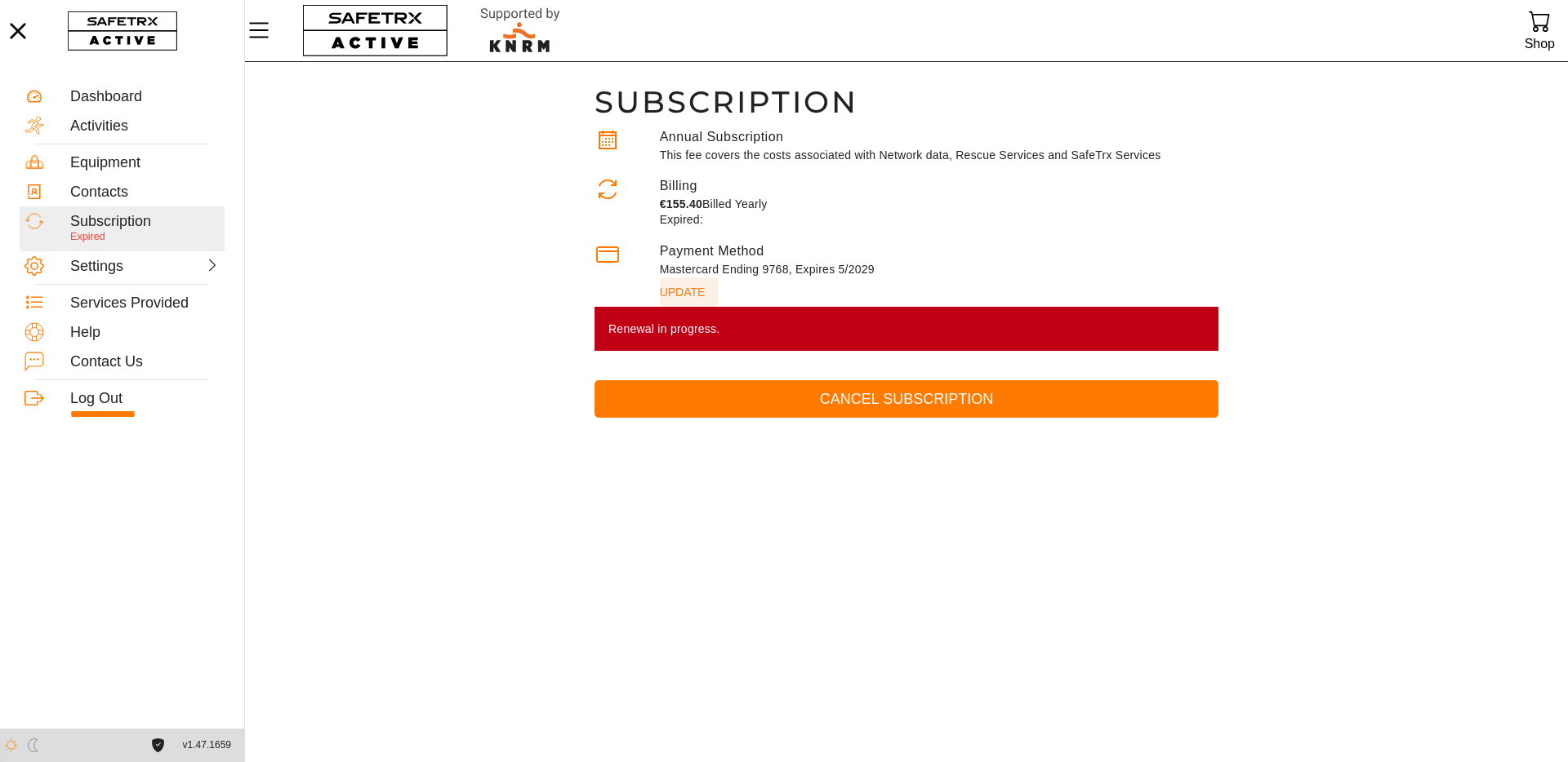
click at [686, 290] on span "update" at bounding box center [682, 291] width 46 height 23
click at [108, 274] on div "Settings" at bounding box center [106, 267] width 72 height 18
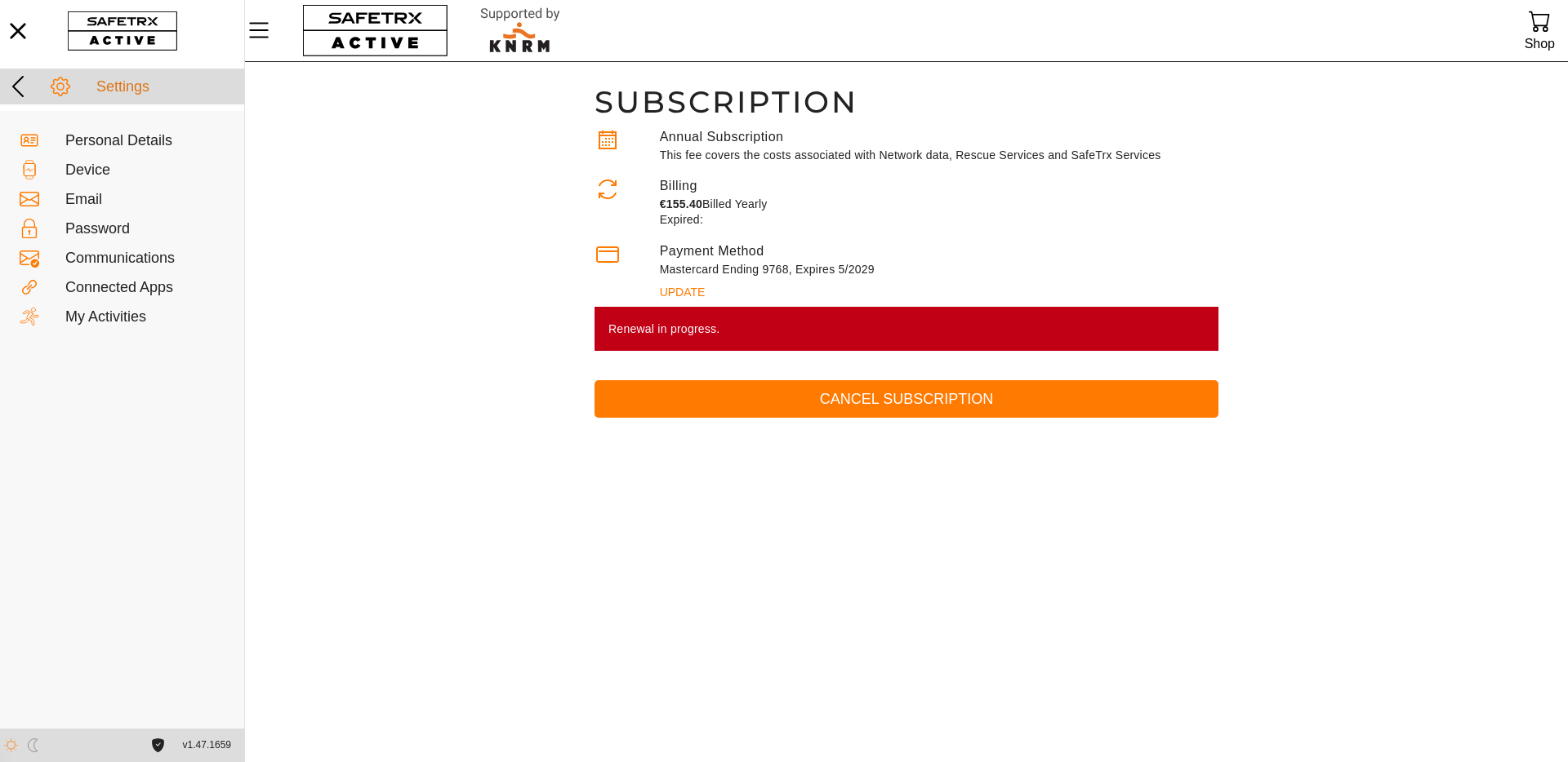
click at [24, 84] on icon at bounding box center [18, 86] width 26 height 26
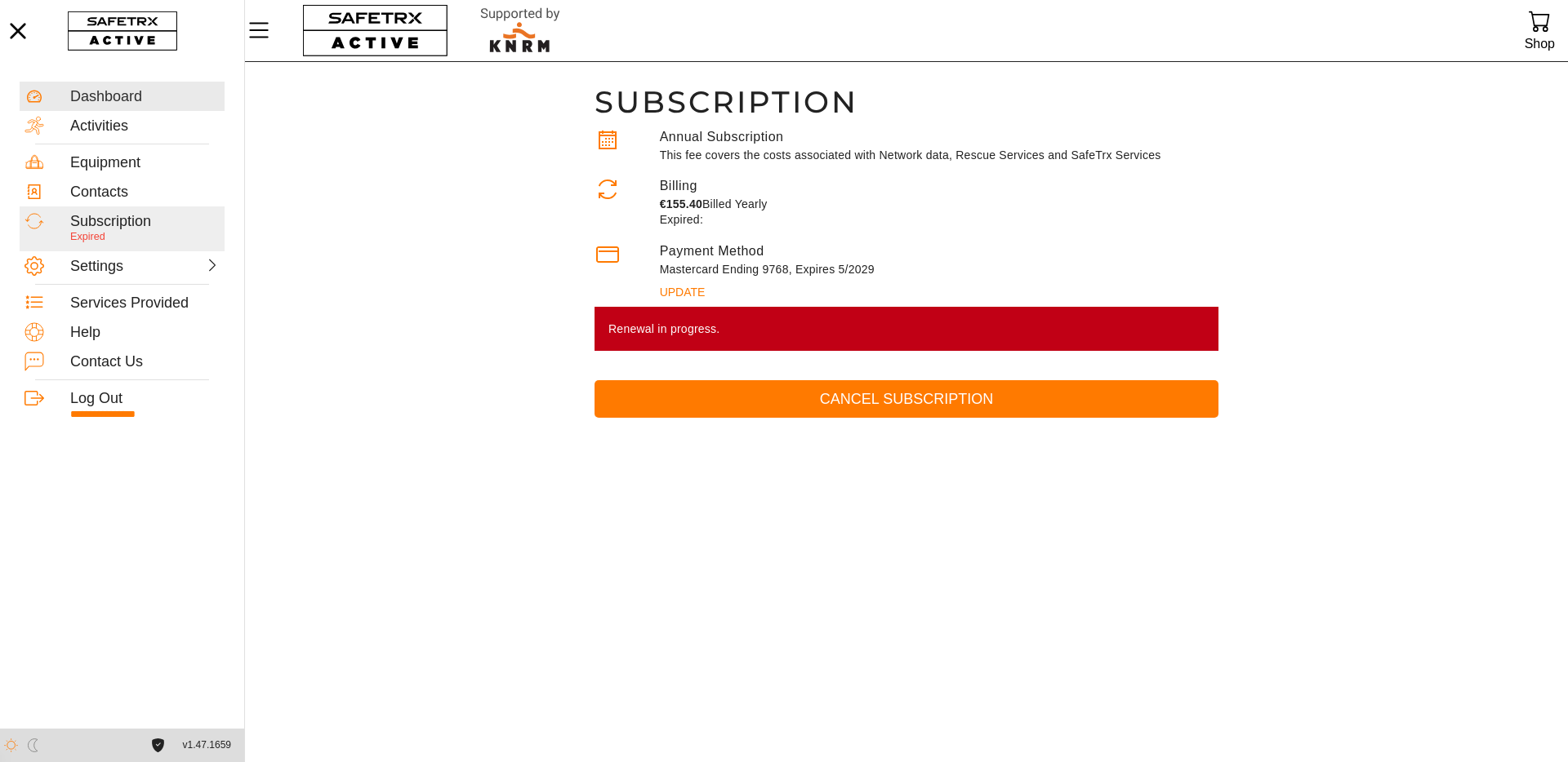
click at [109, 100] on div "Dashboard" at bounding box center [145, 97] width 149 height 18
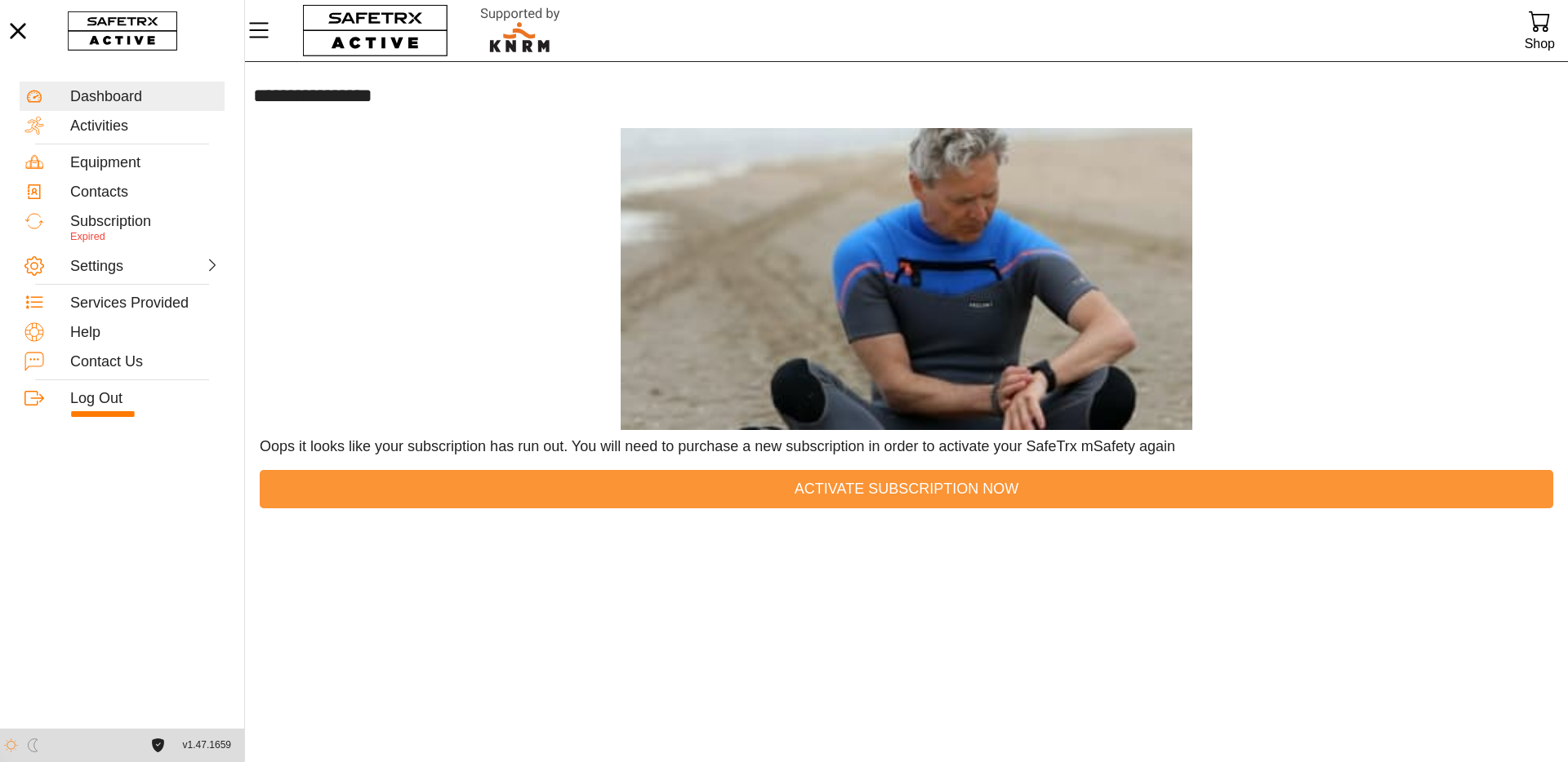
click at [1032, 495] on span "Activate Subscription Now" at bounding box center [907, 489] width 1268 height 25
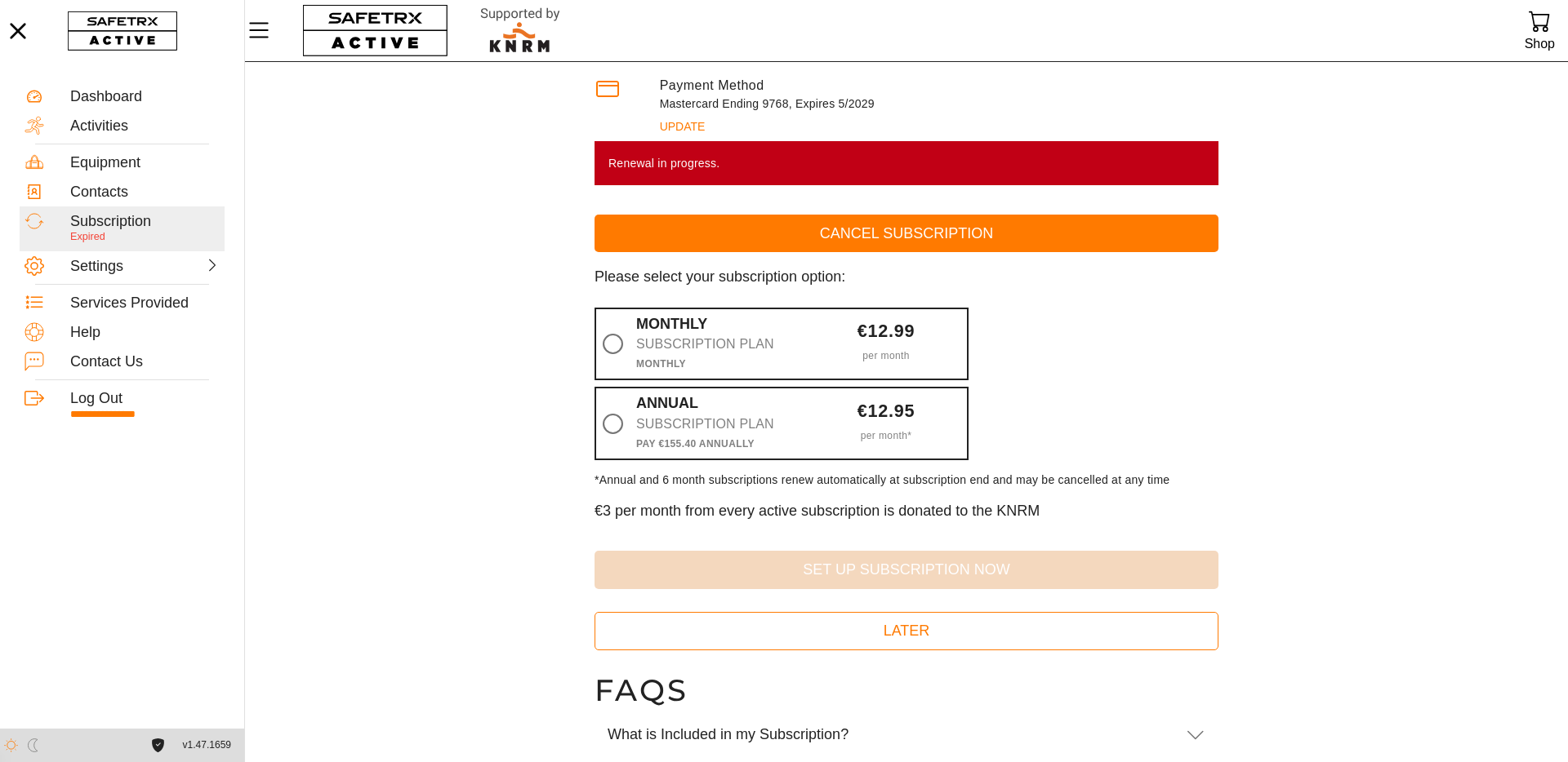
scroll to position [169, 0]
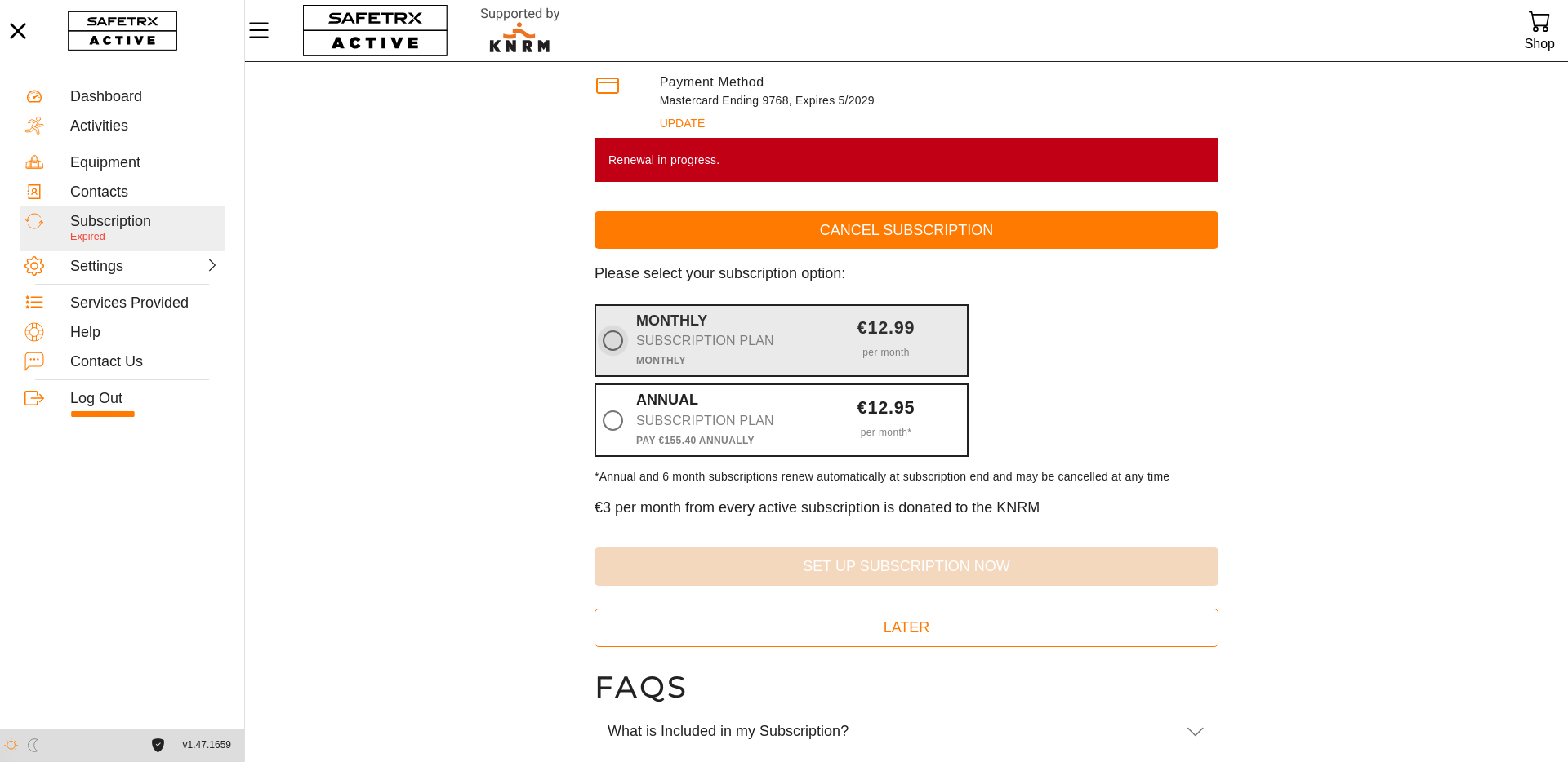
click at [610, 339] on icon at bounding box center [612, 340] width 21 height 21
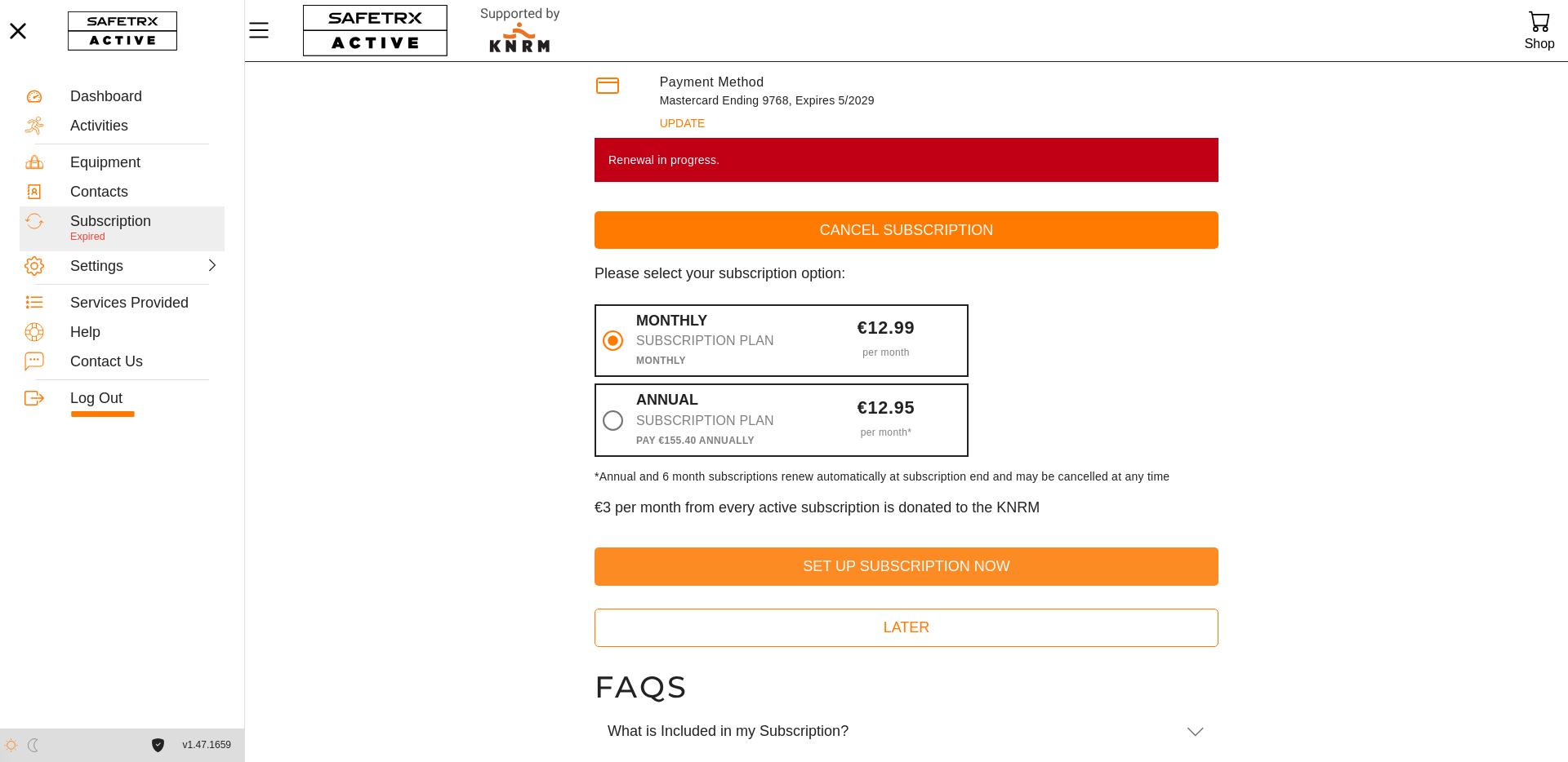
click at [913, 570] on span "Set Up Subscription Now" at bounding box center [906, 567] width 598 height 25
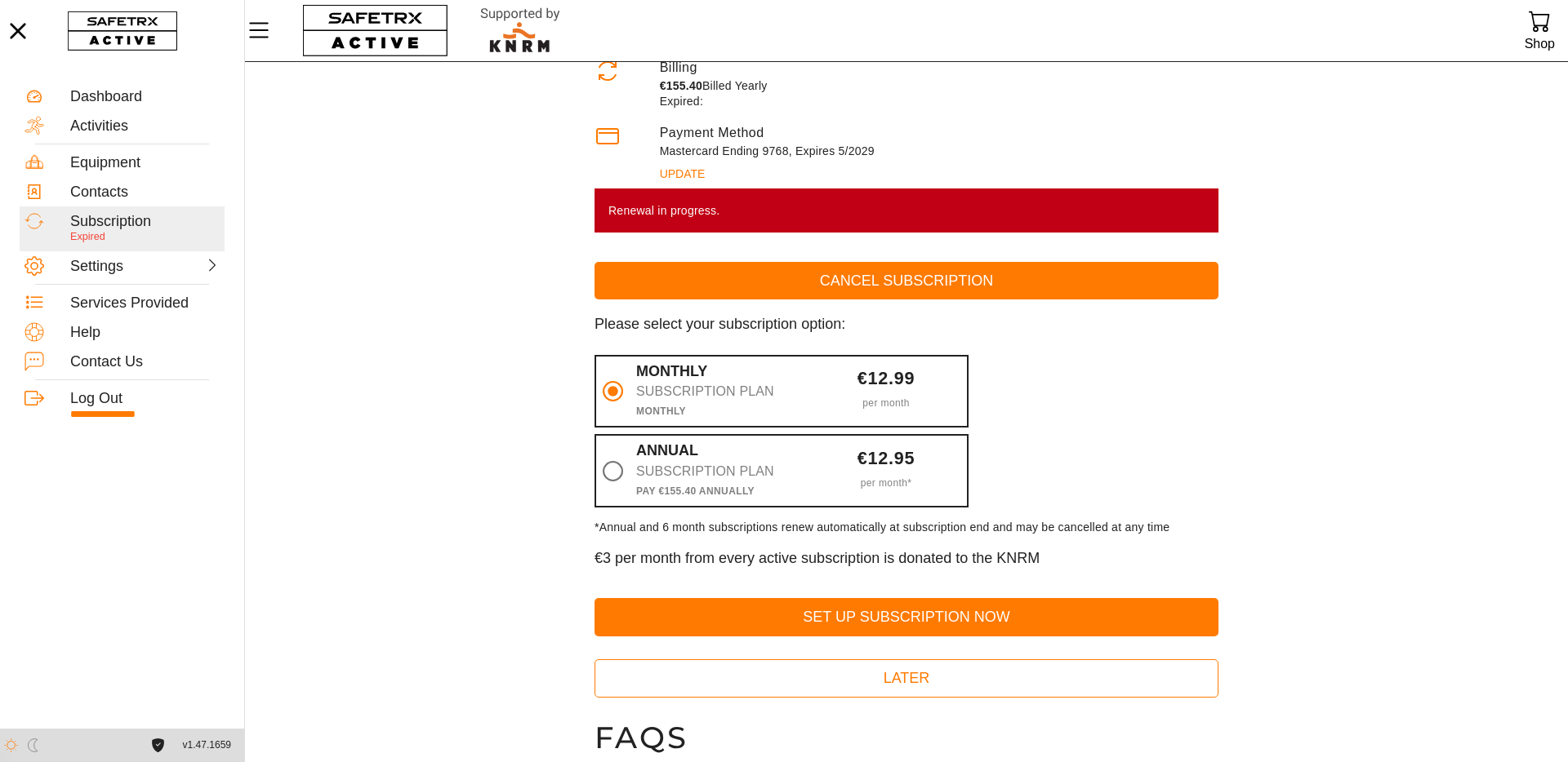
scroll to position [115, 0]
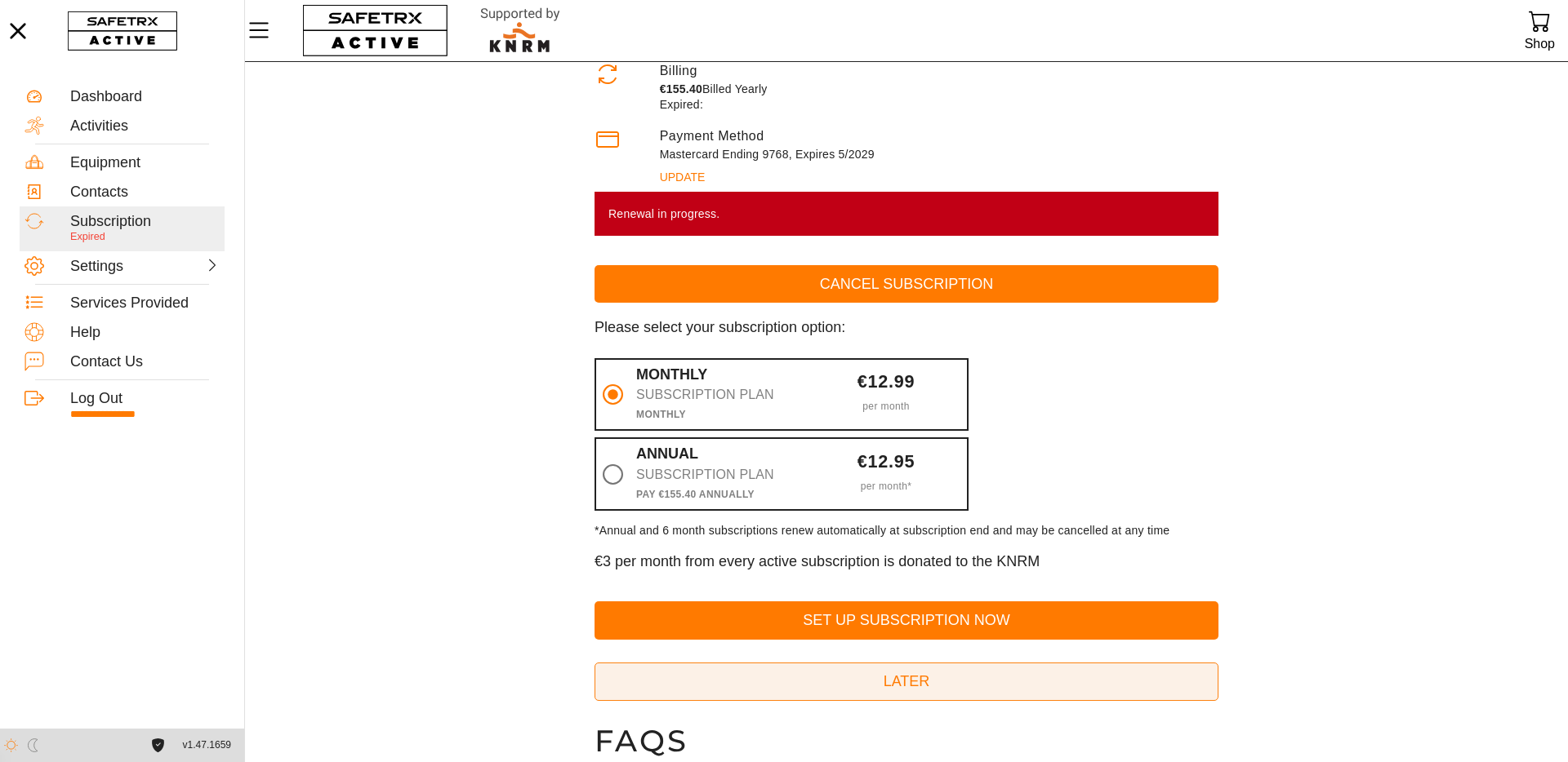
click at [914, 684] on span "Later" at bounding box center [906, 682] width 598 height 25
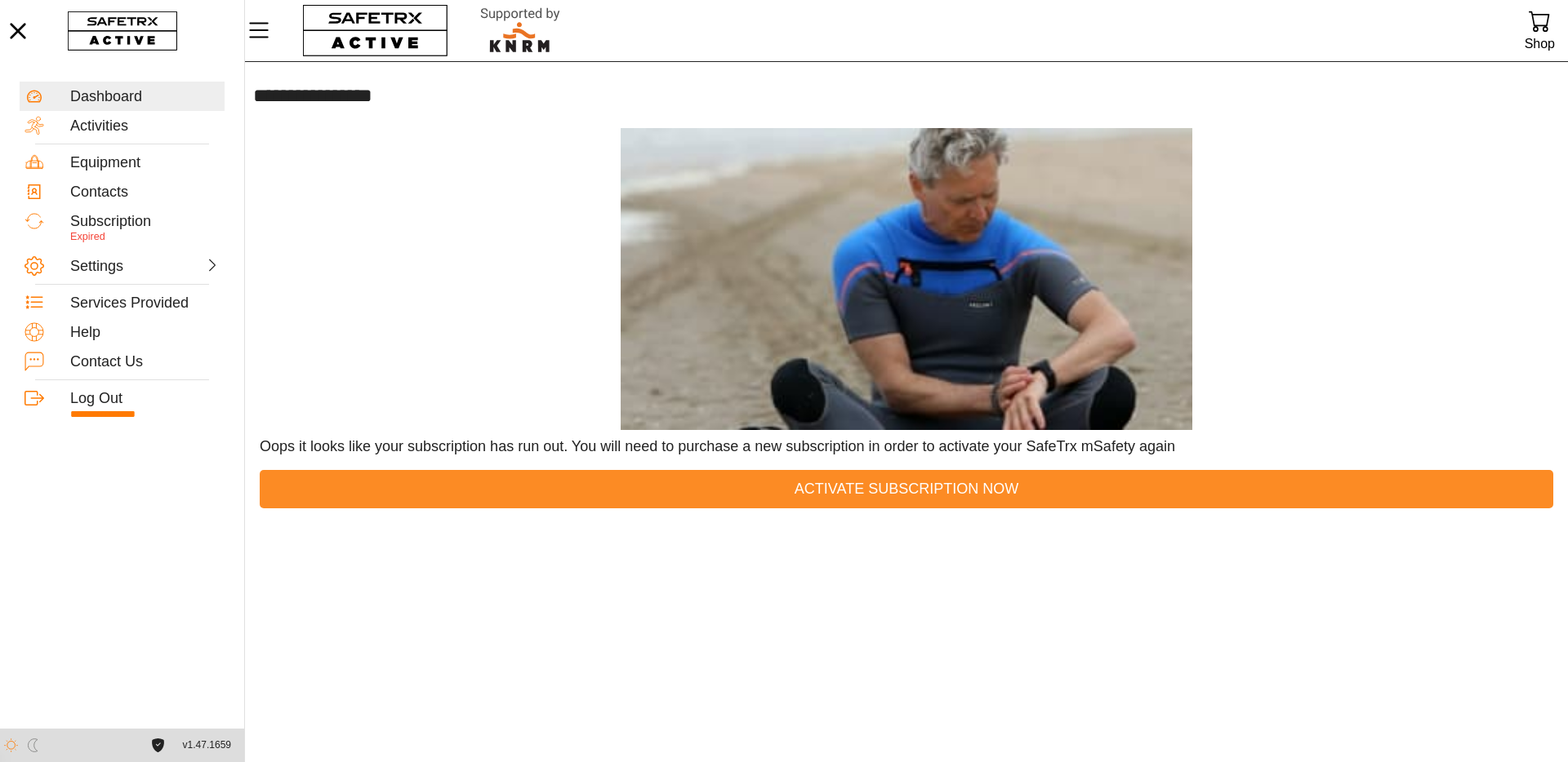
click at [927, 490] on span "Activate Subscription Now" at bounding box center [907, 489] width 224 height 25
